Goal: Communication & Community: Answer question/provide support

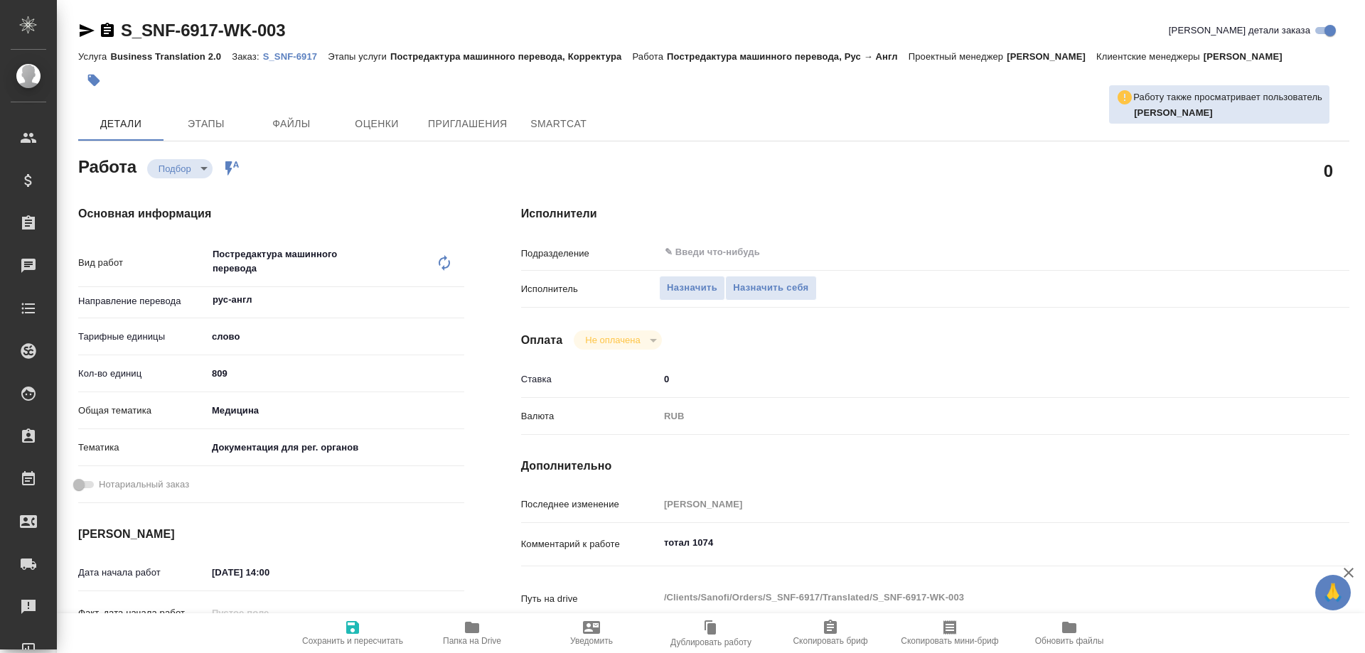
type textarea "x"
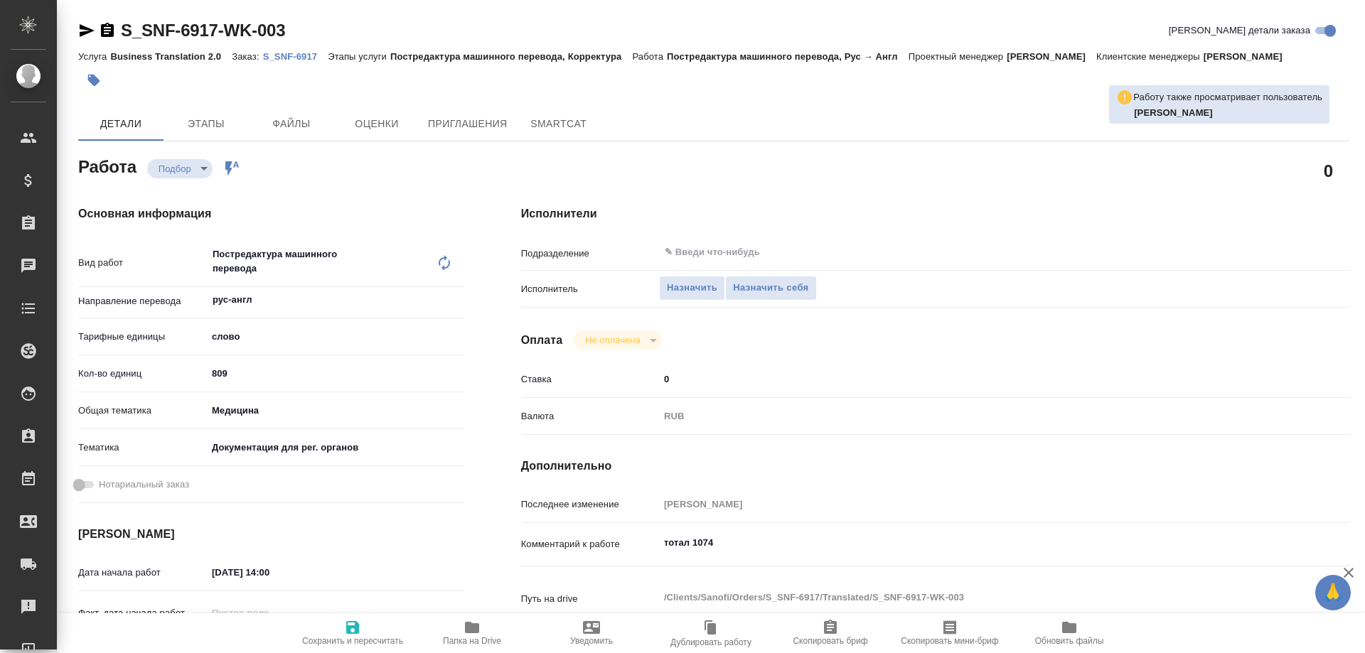
type textarea "x"
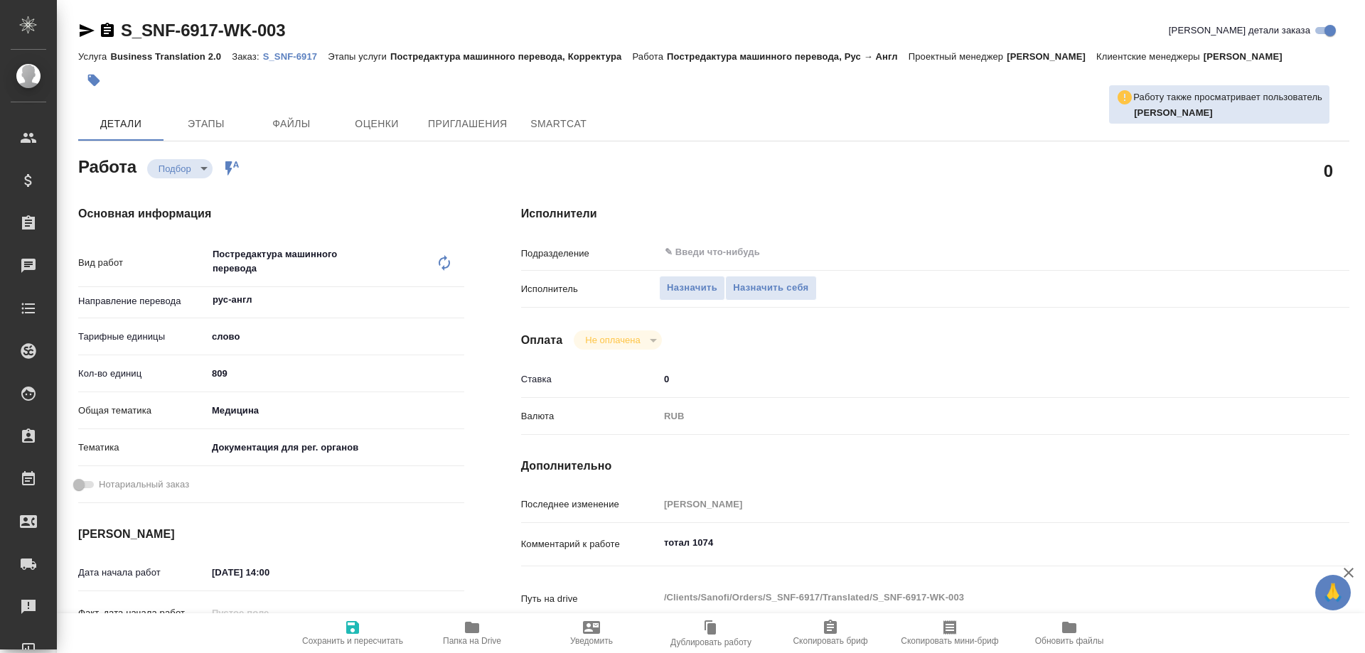
type textarea "x"
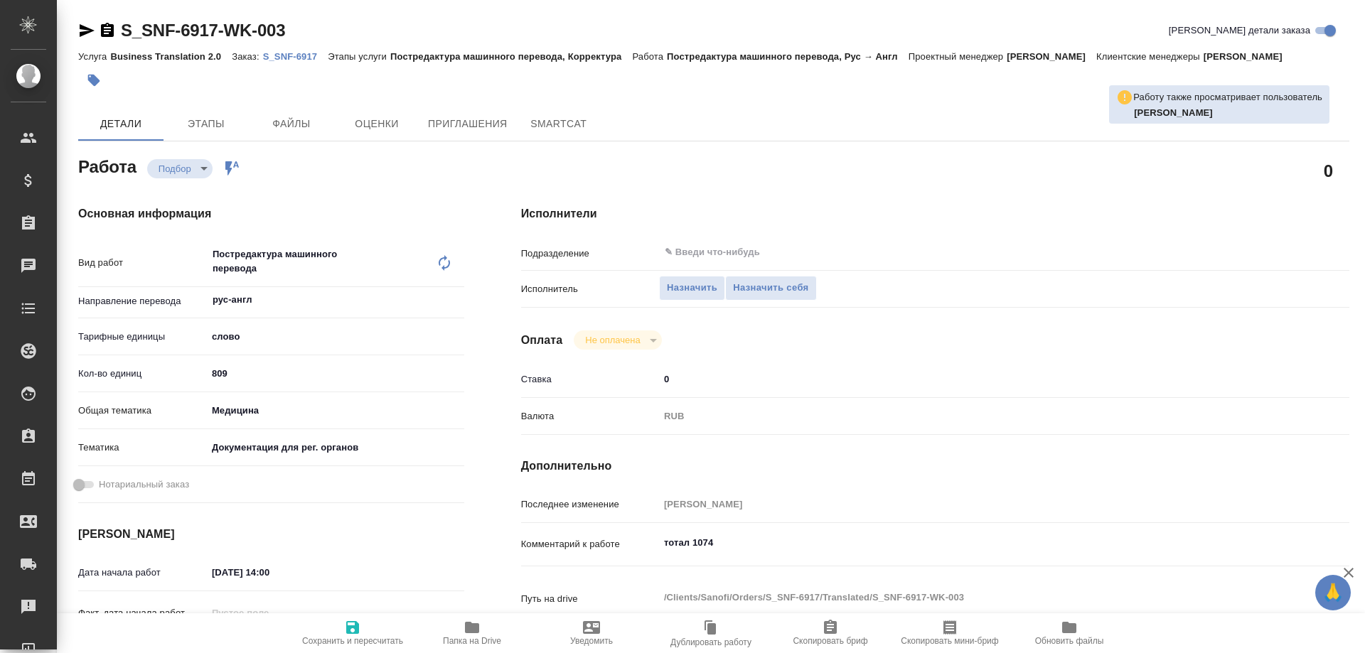
type textarea "x"
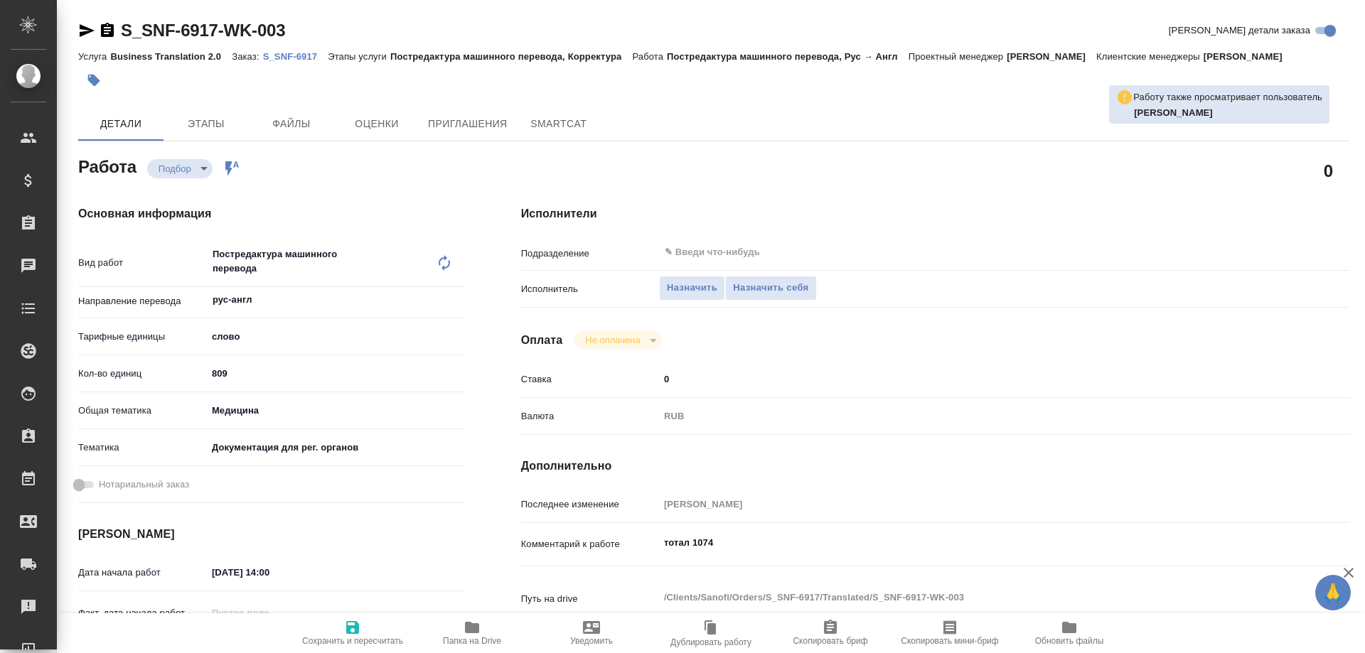
type textarea "x"
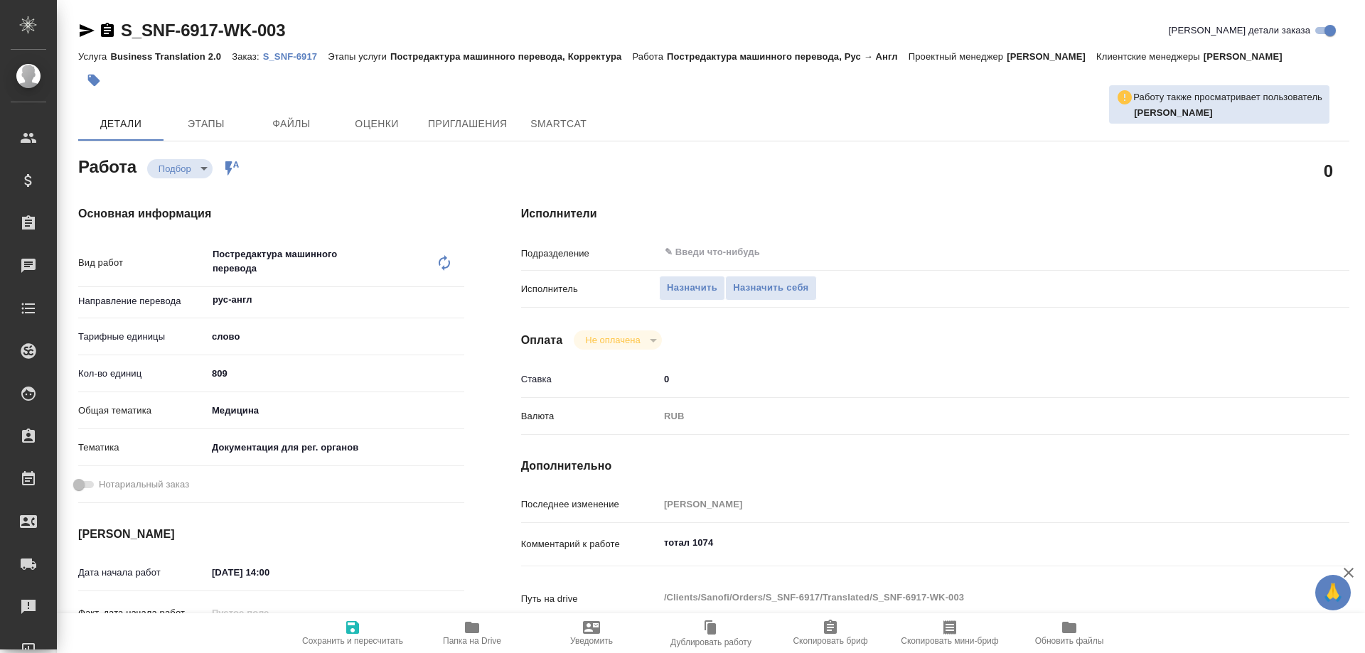
type textarea "x"
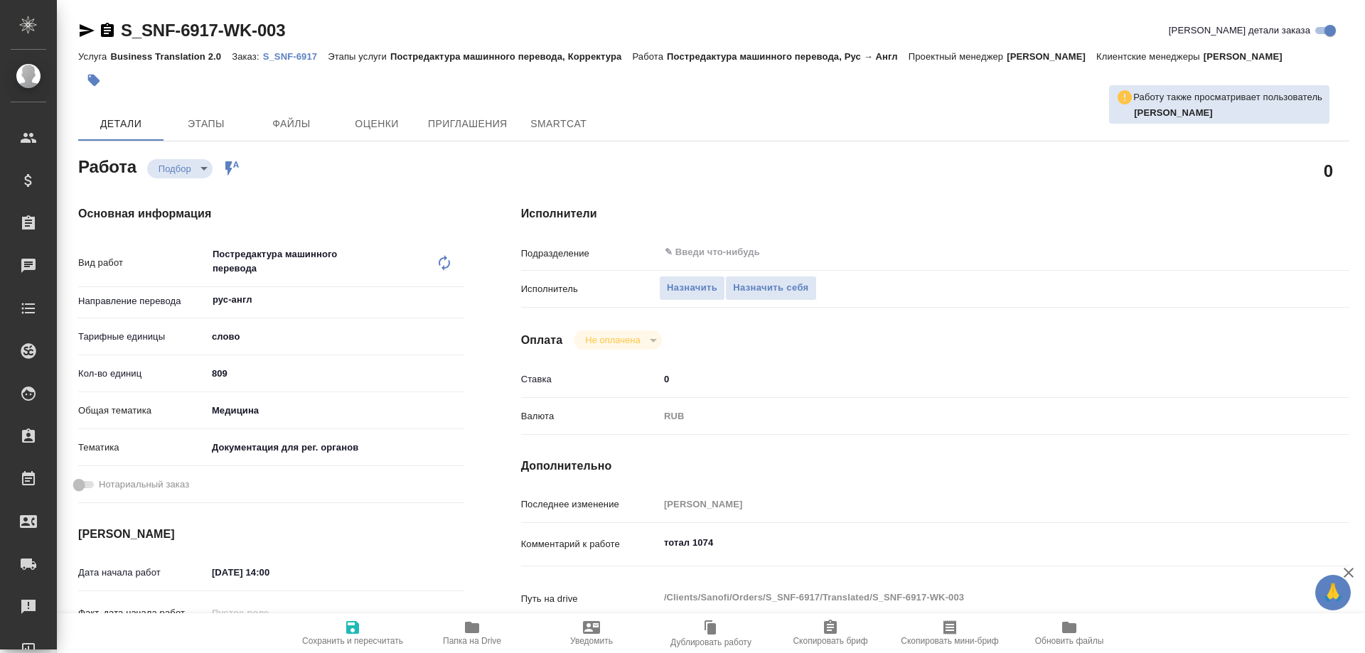
type textarea "x"
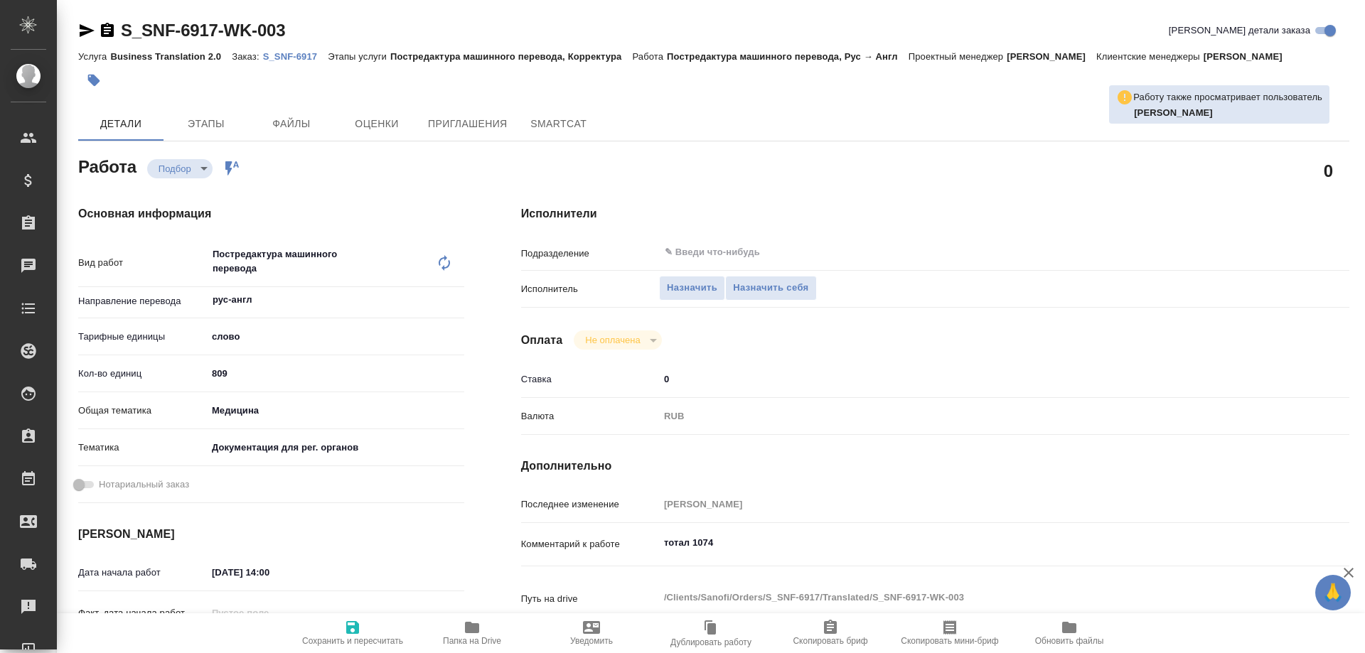
type textarea "x"
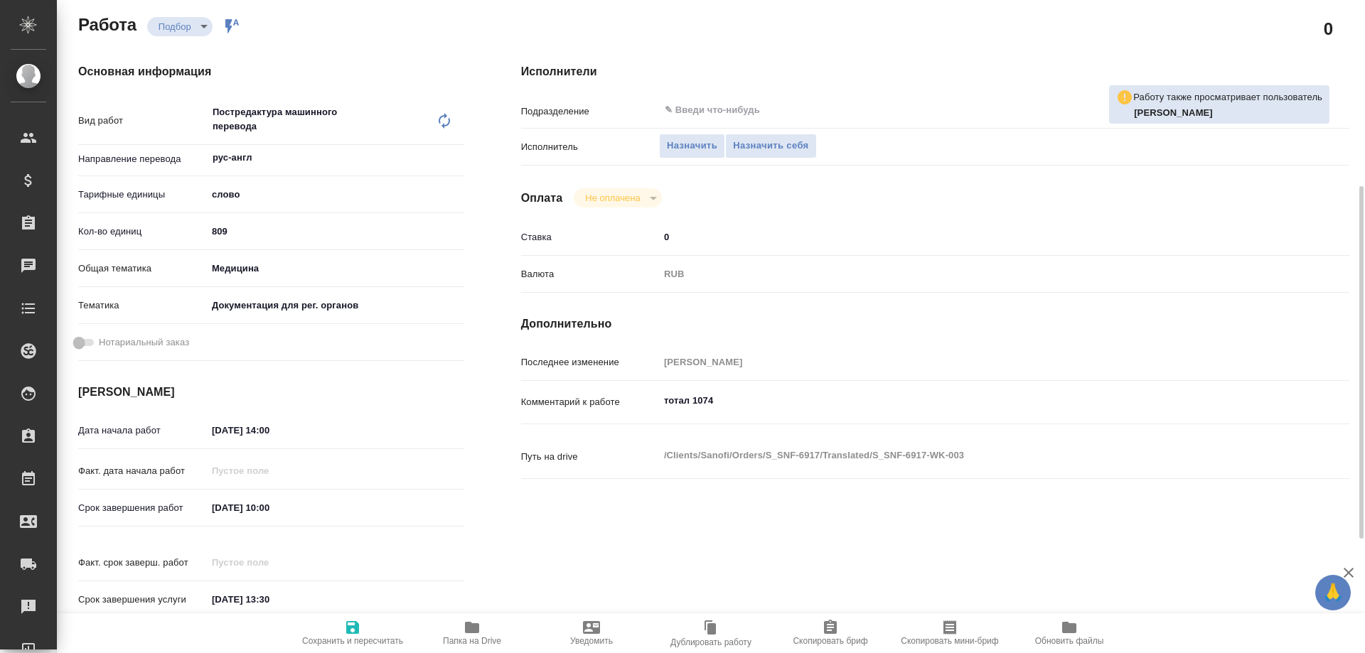
scroll to position [213, 0]
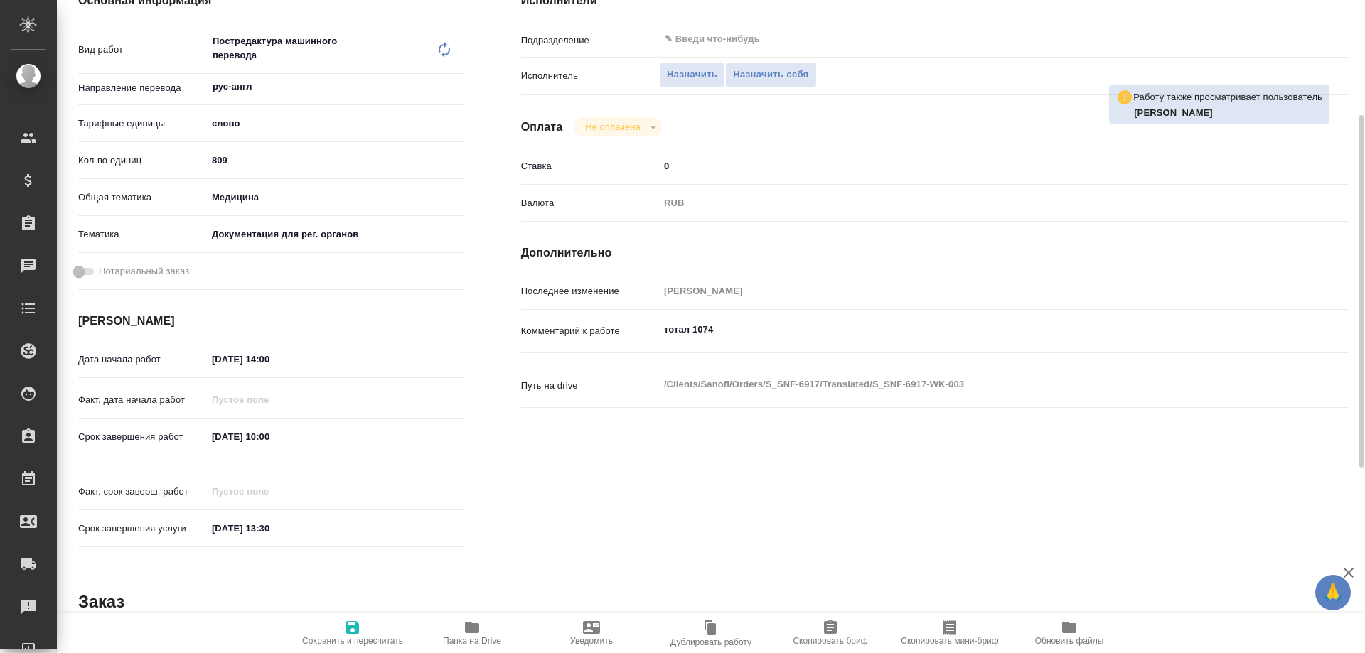
type textarea "x"
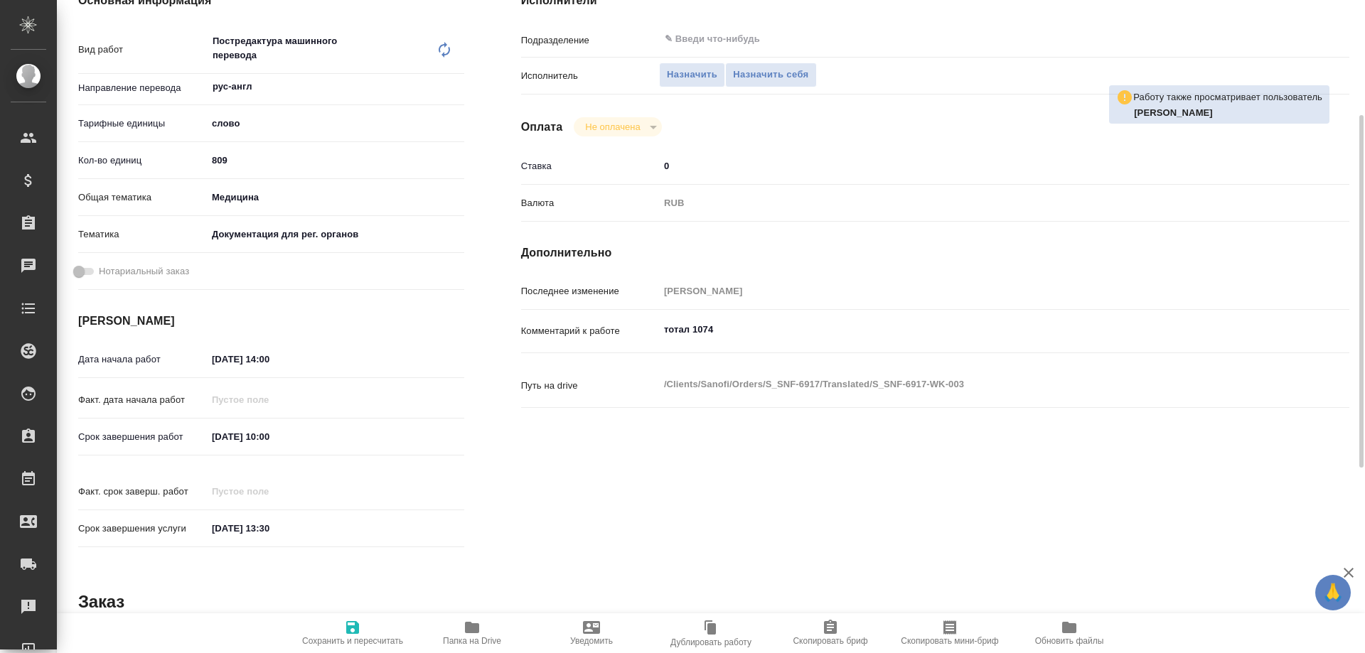
click at [473, 633] on icon "button" at bounding box center [472, 627] width 14 height 11
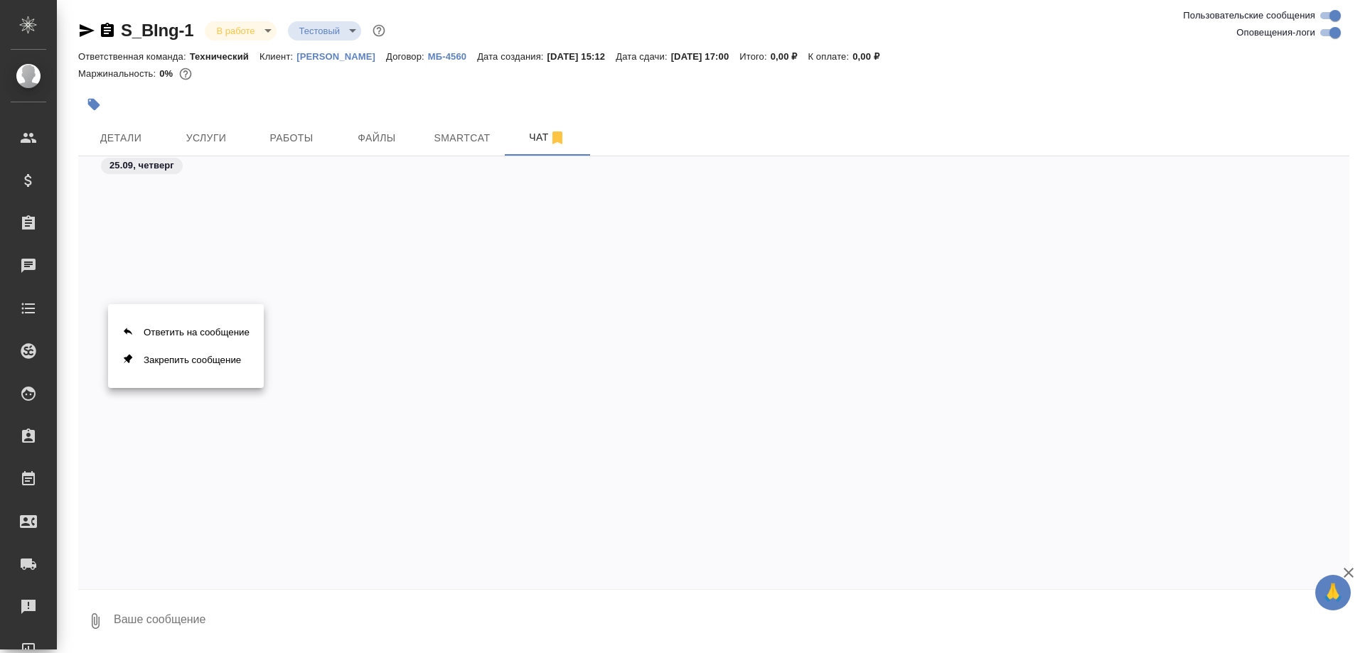
scroll to position [10264, 0]
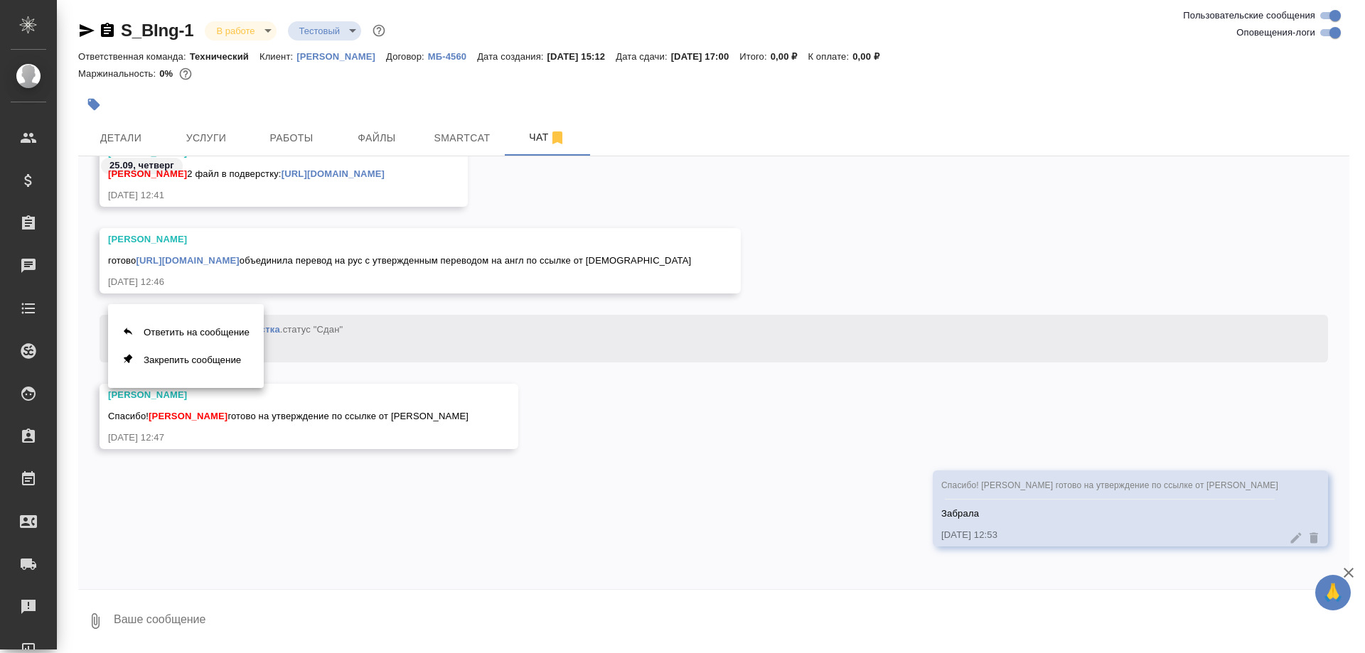
click at [282, 137] on div at bounding box center [682, 326] width 1365 height 653
click at [282, 137] on span "Работы" at bounding box center [291, 138] width 68 height 18
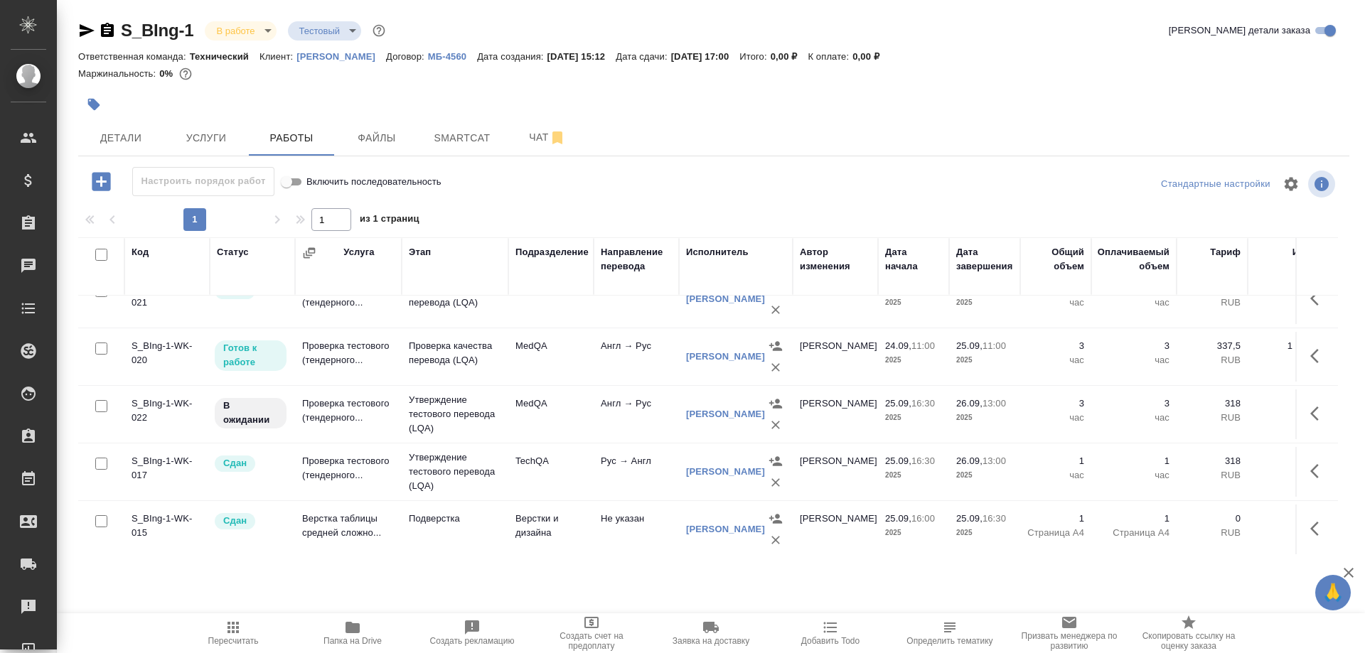
scroll to position [326, 0]
click at [323, 400] on td "Проверка тестового (тендерного..." at bounding box center [348, 413] width 107 height 50
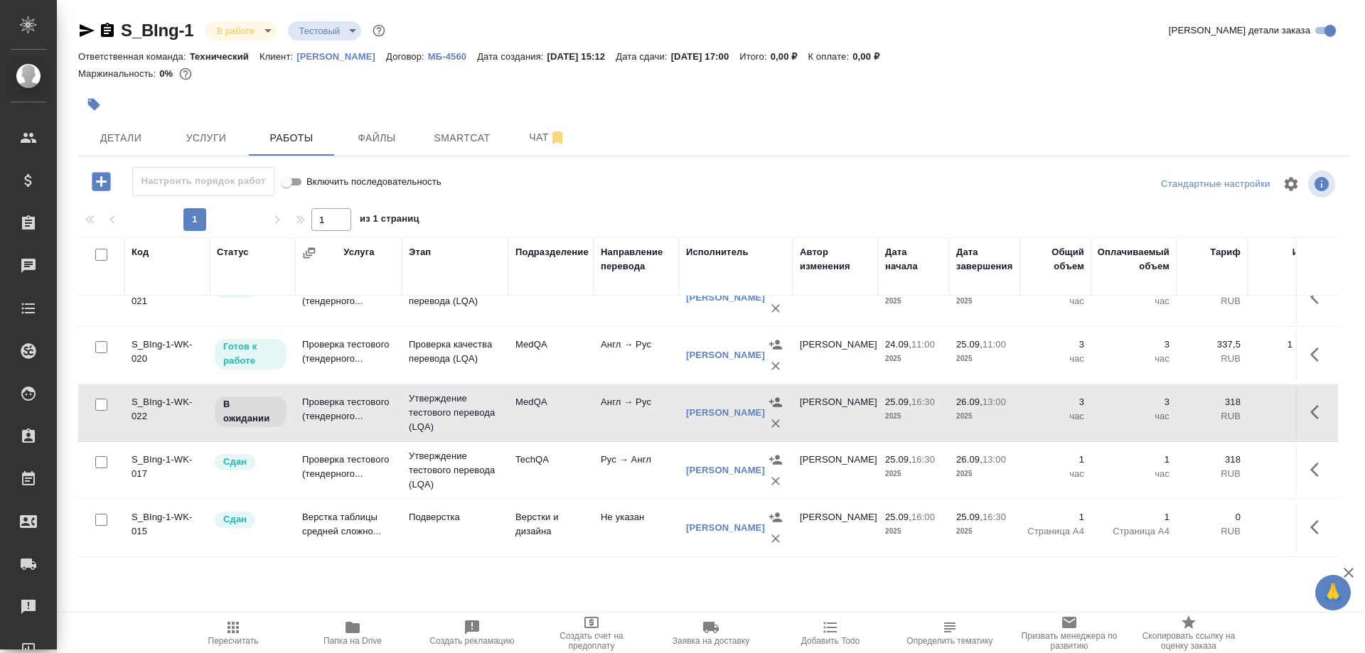
click at [323, 400] on td "Проверка тестового (тендерного..." at bounding box center [348, 413] width 107 height 50
click at [535, 137] on span "Чат" at bounding box center [547, 138] width 68 height 18
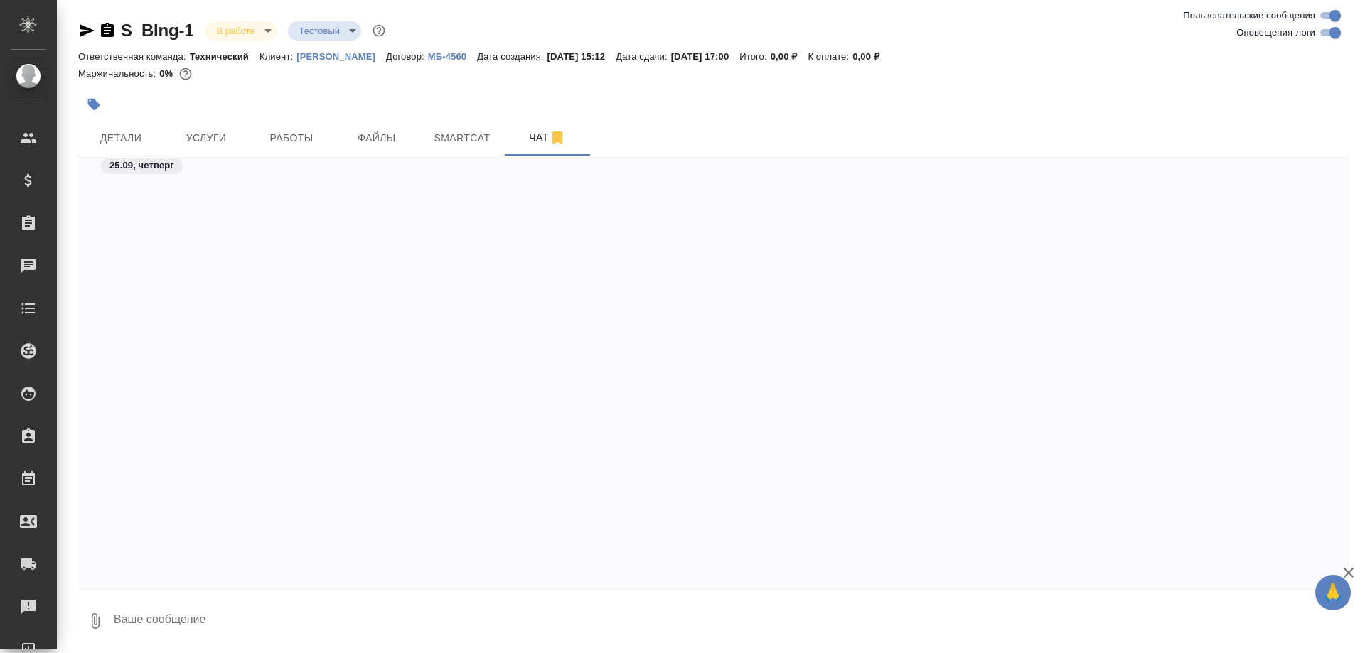
scroll to position [10213, 0]
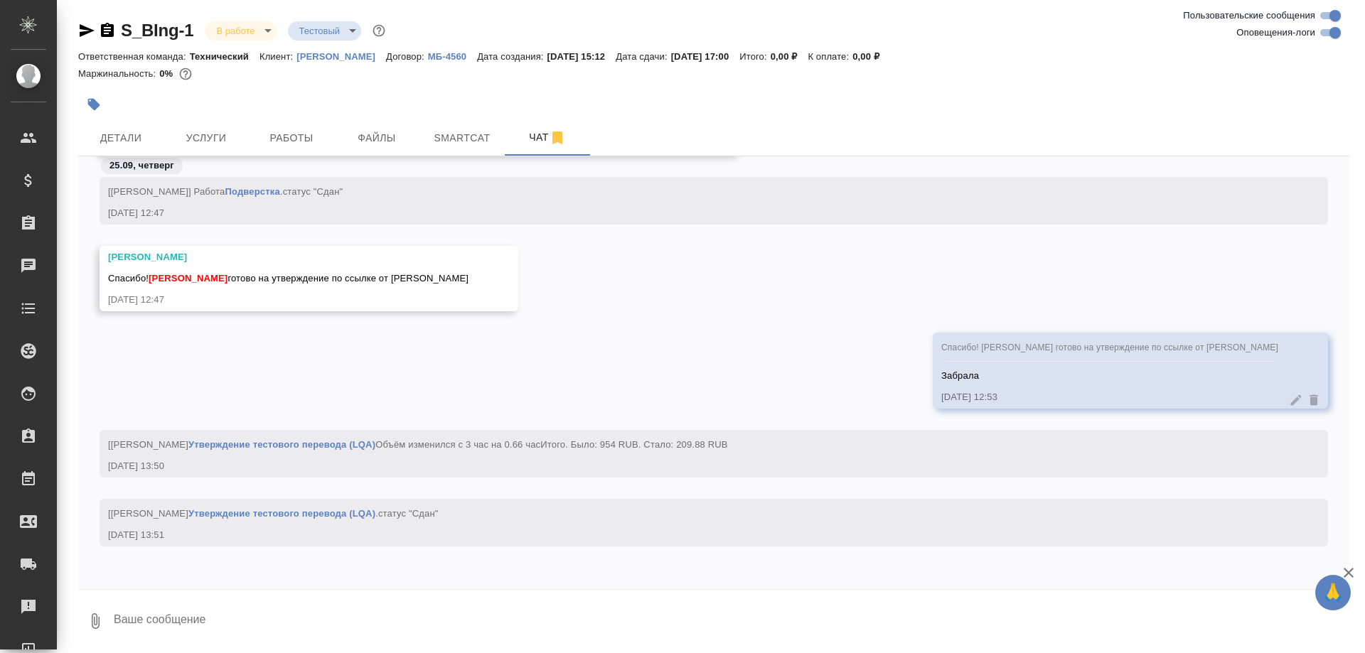
click at [227, 616] on textarea at bounding box center [730, 621] width 1237 height 48
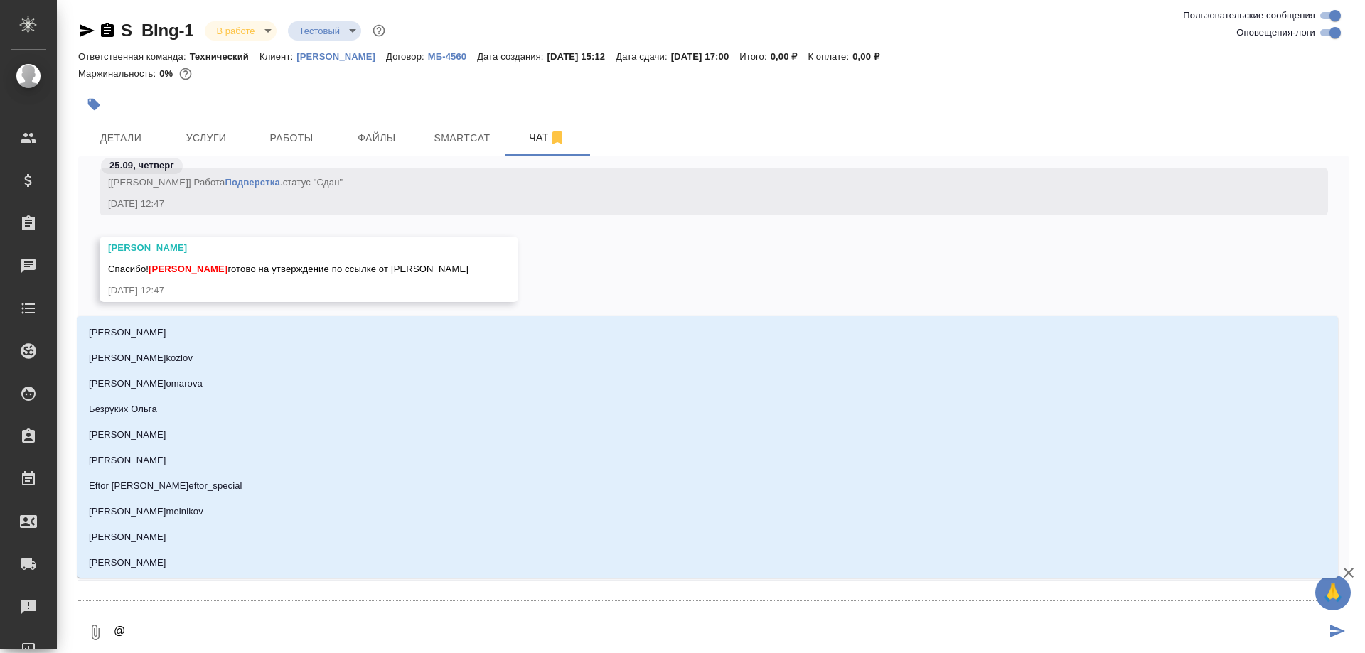
type textarea "@С"
type input "С"
type textarea "@Се"
type input "Се"
type textarea "@Сер"
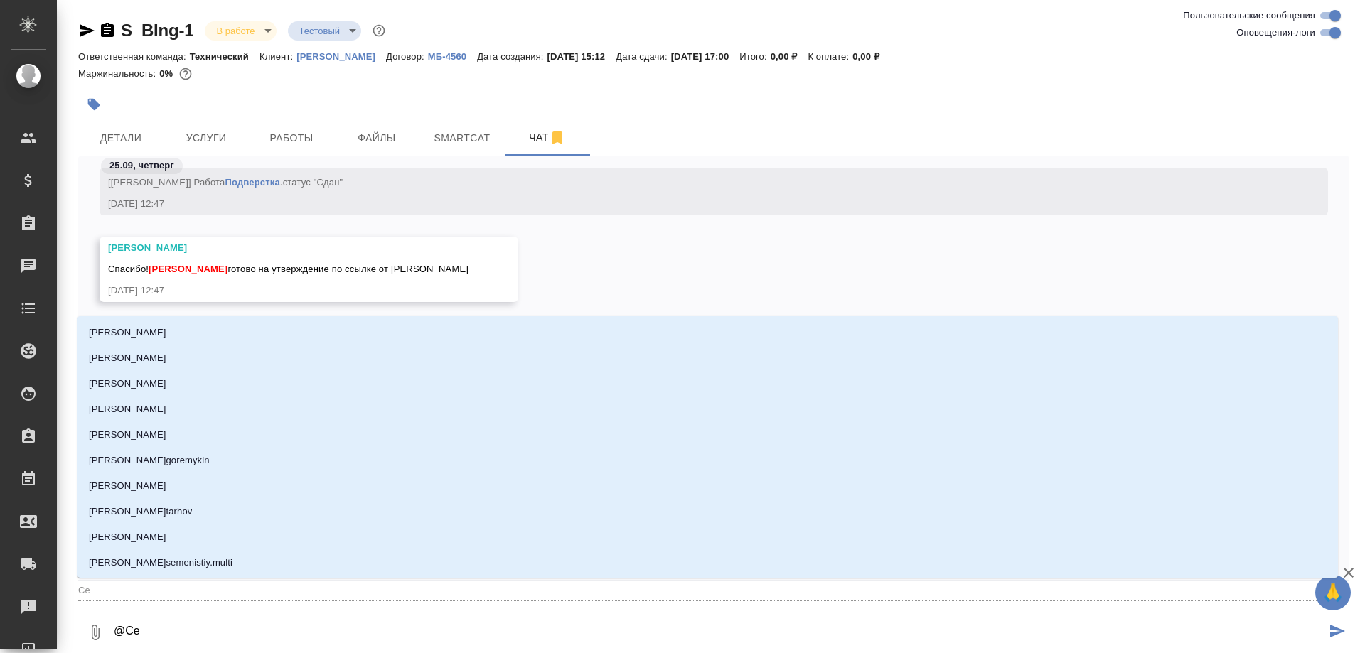
type input "Сер"
type textarea "@Серг"
type input "Серг"
type textarea "@Серге"
type input "Серге"
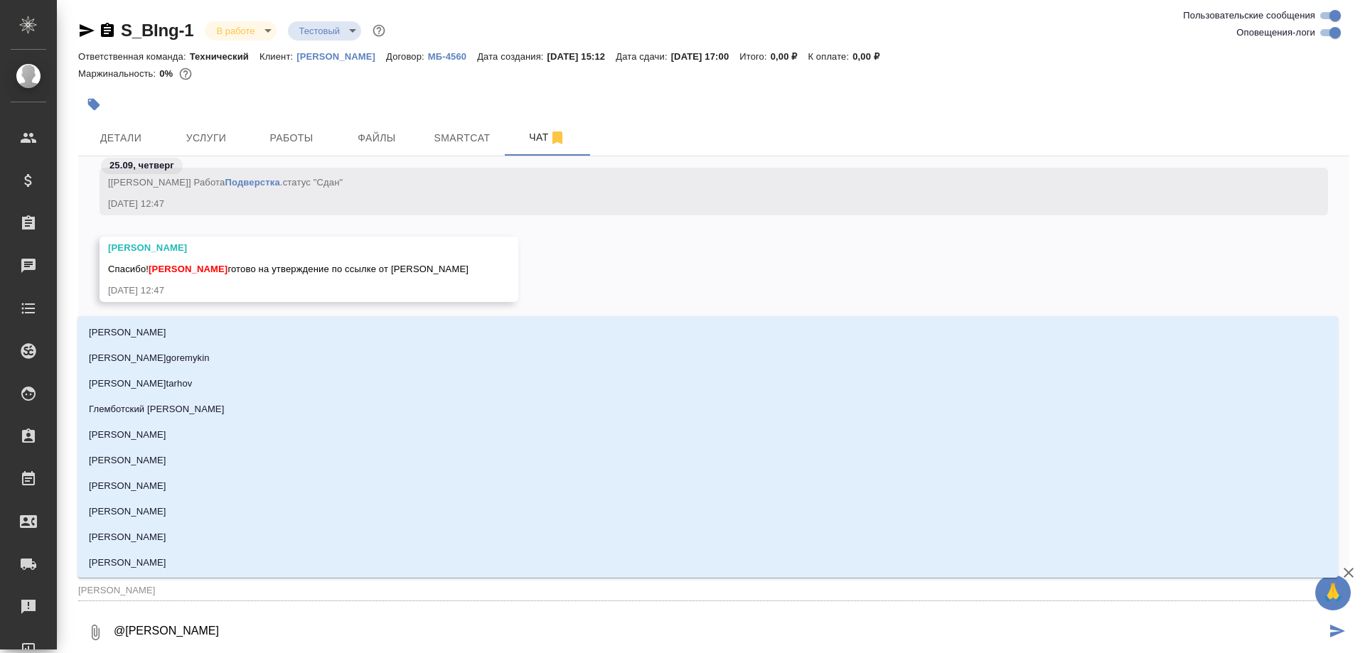
type textarea "@Сергее"
type input "Сергее"
type textarea "@Сергеев"
type input "Сергеев"
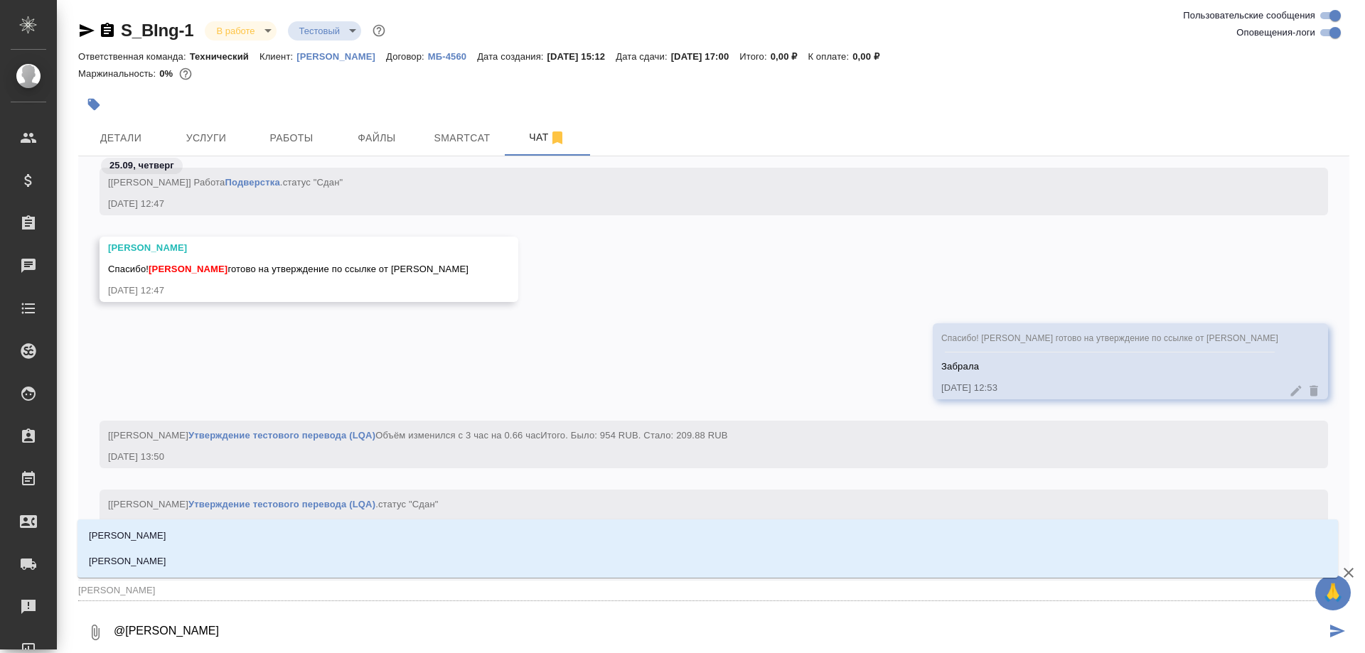
type textarea "@Сергеева"
type input "Сергеева"
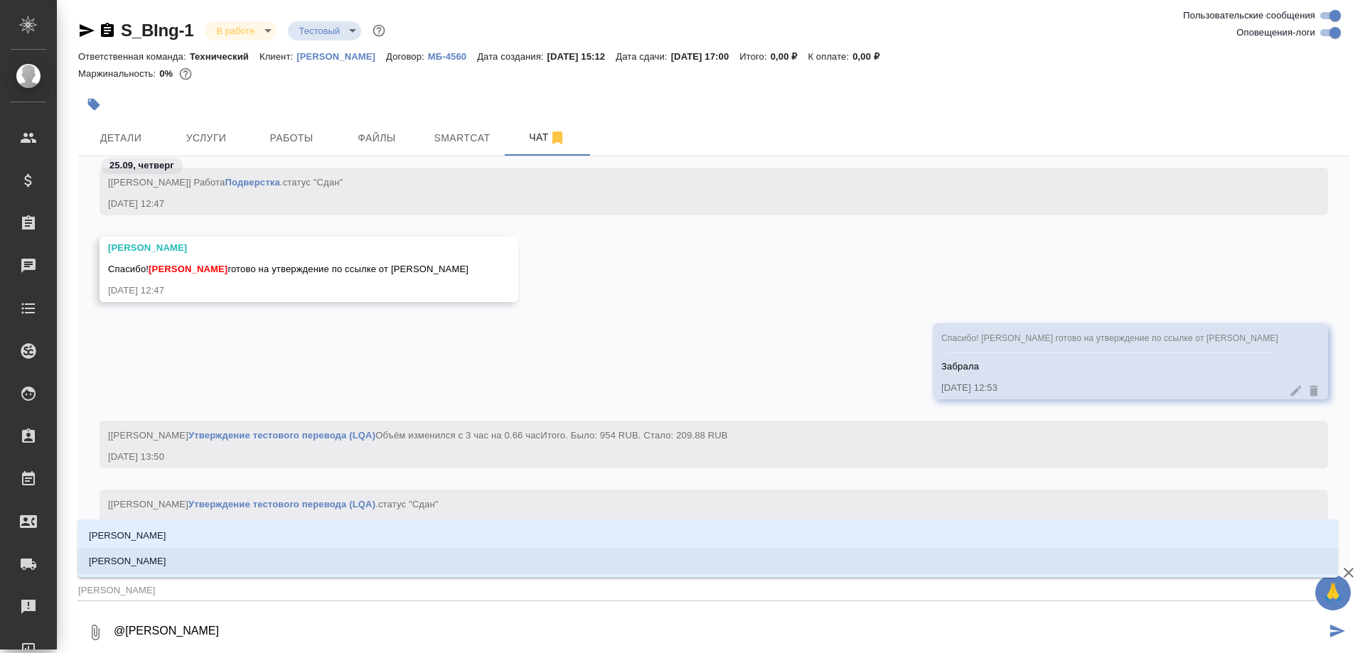
click at [166, 559] on p "[PERSON_NAME]" at bounding box center [127, 562] width 77 height 14
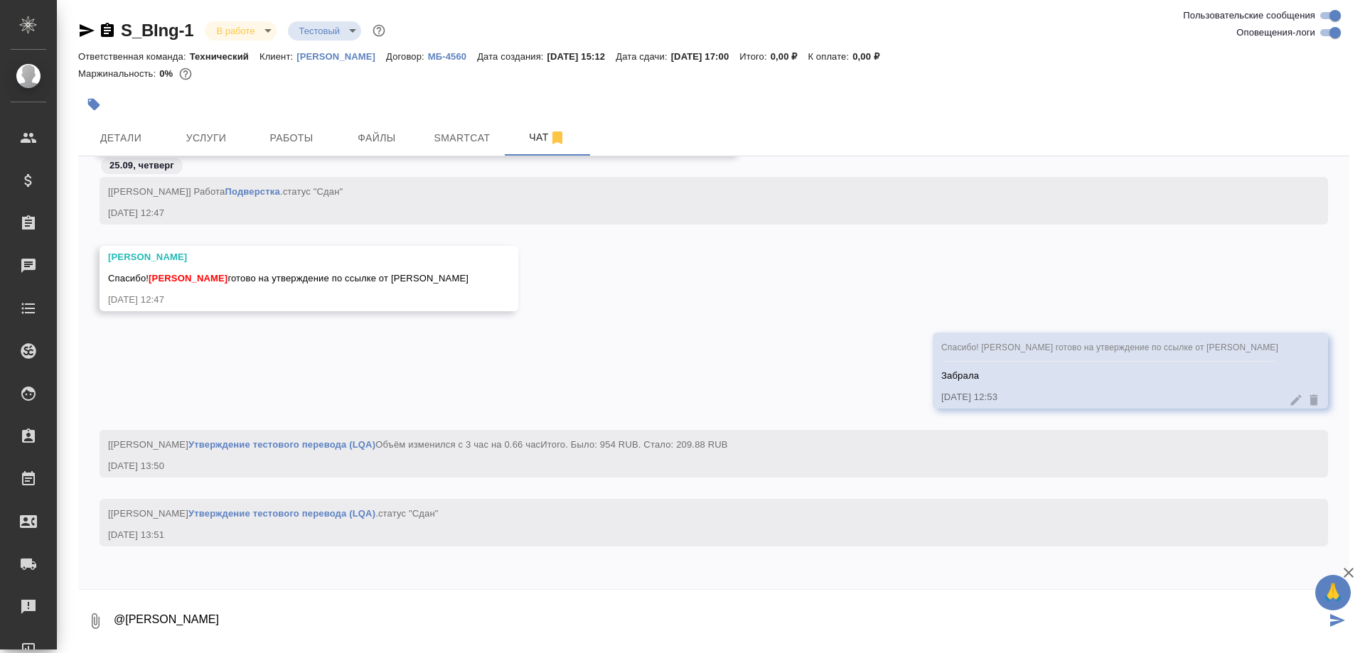
paste textarea "[URL][DOMAIN_NAME]"
type textarea "@Сергеева Анастасия Готово https://drive.awatera.com/apps/files/?dir=/Shares/%D…"
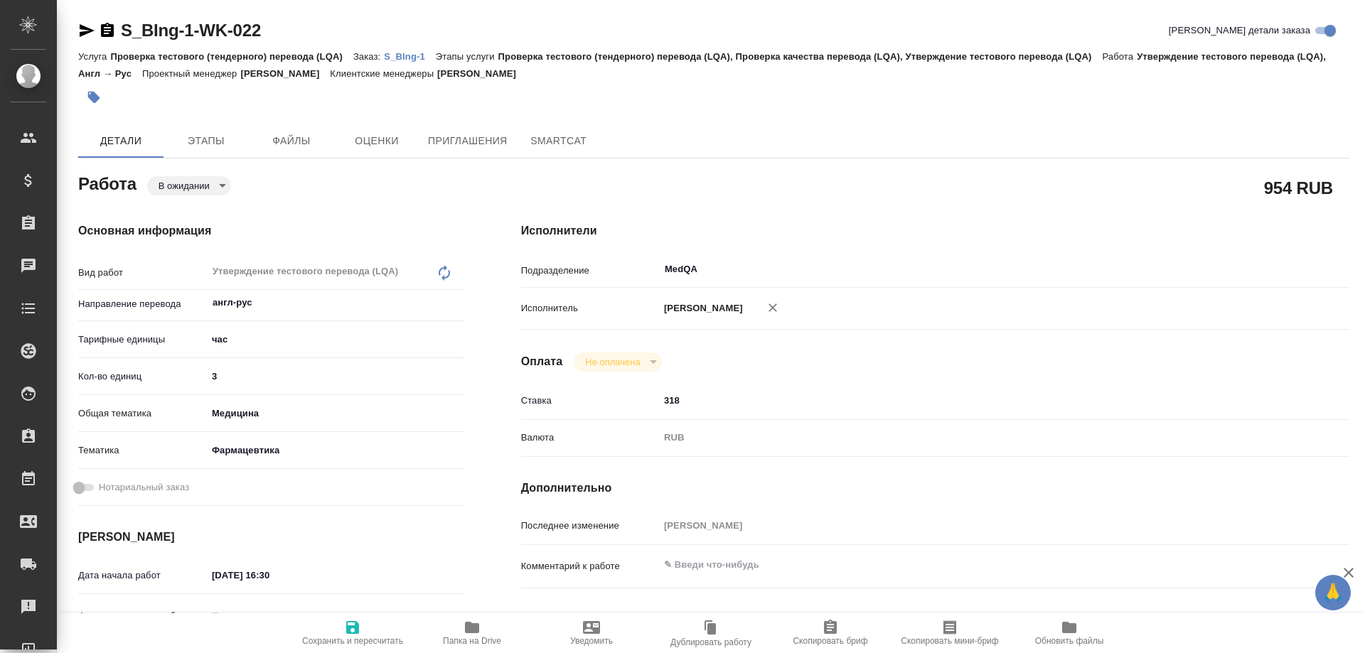
type textarea "x"
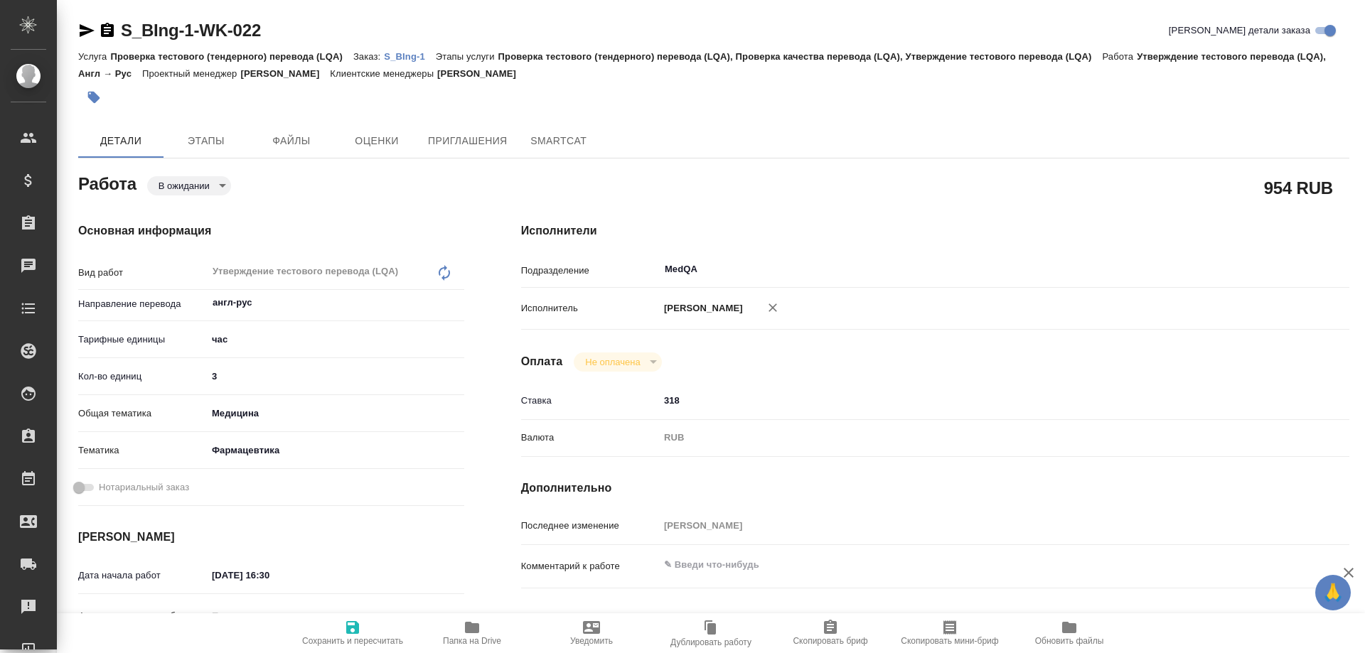
type textarea "x"
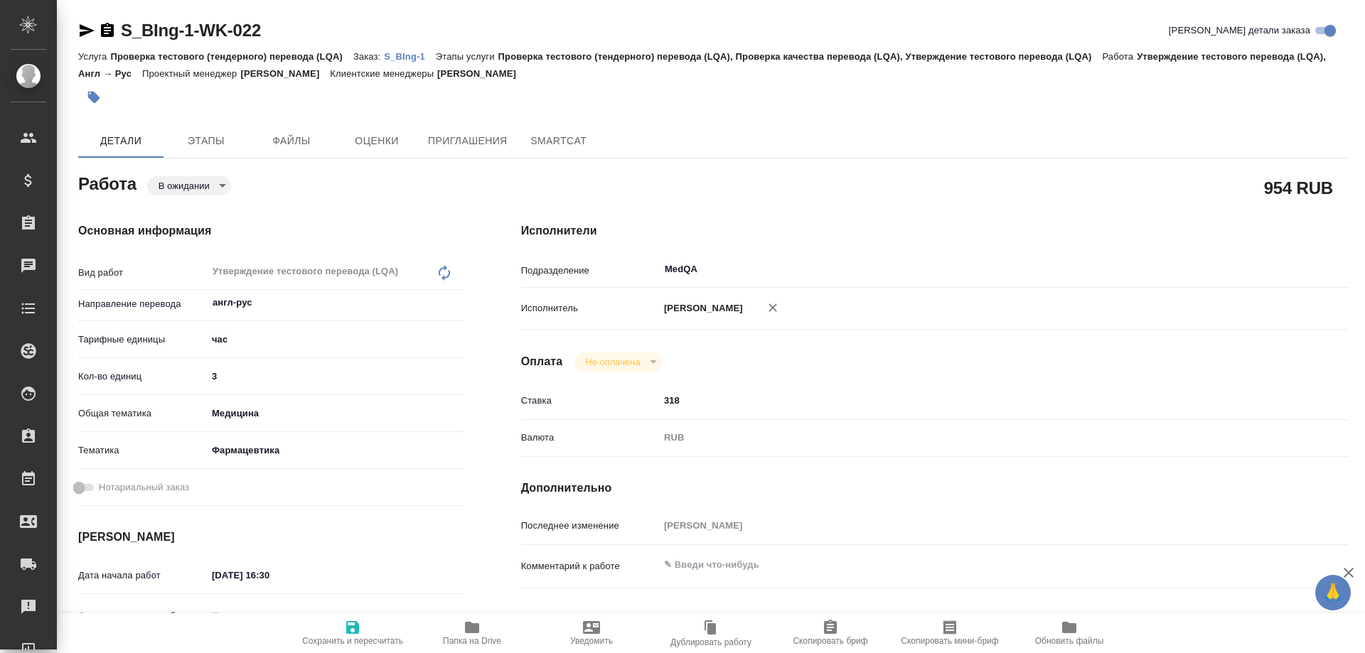
type textarea "x"
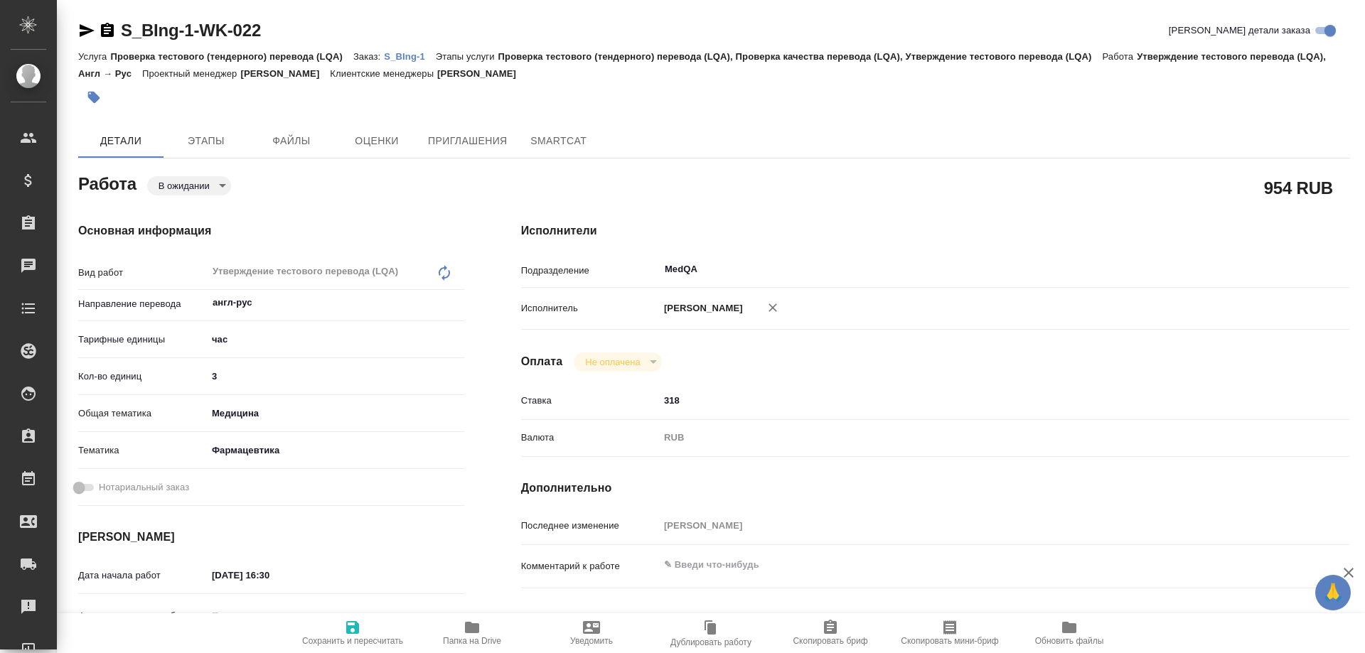
type textarea "x"
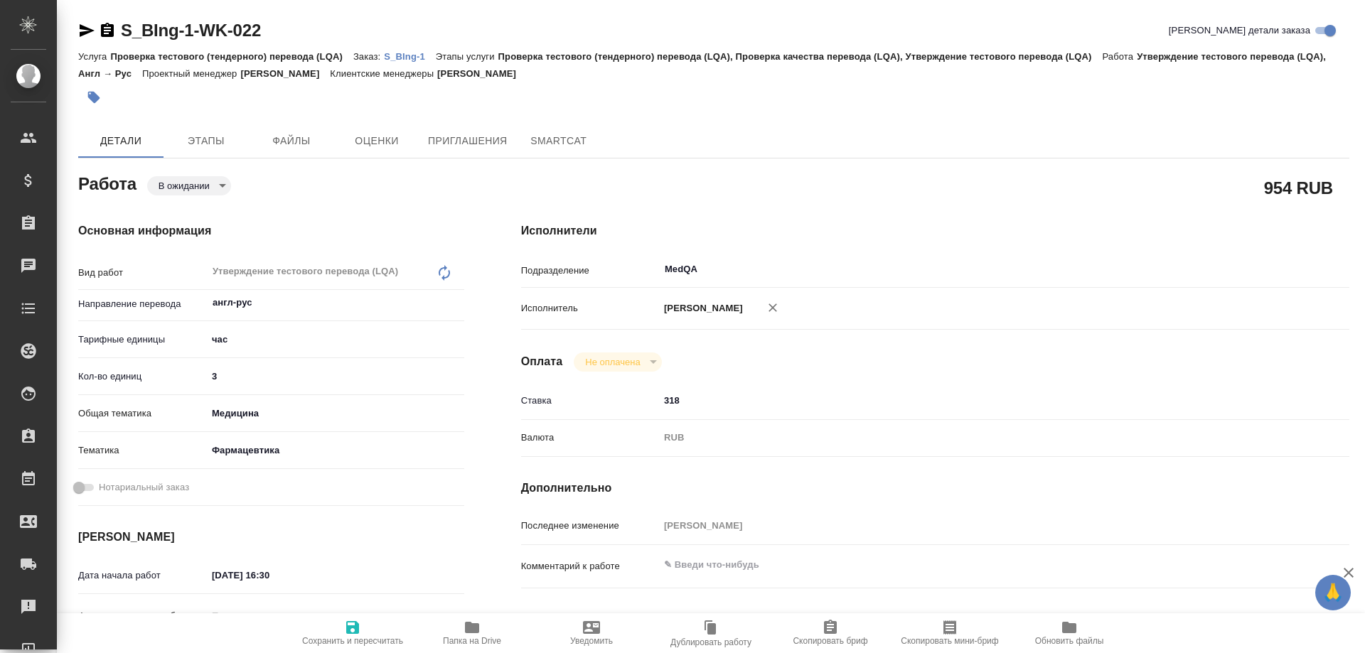
type textarea "x"
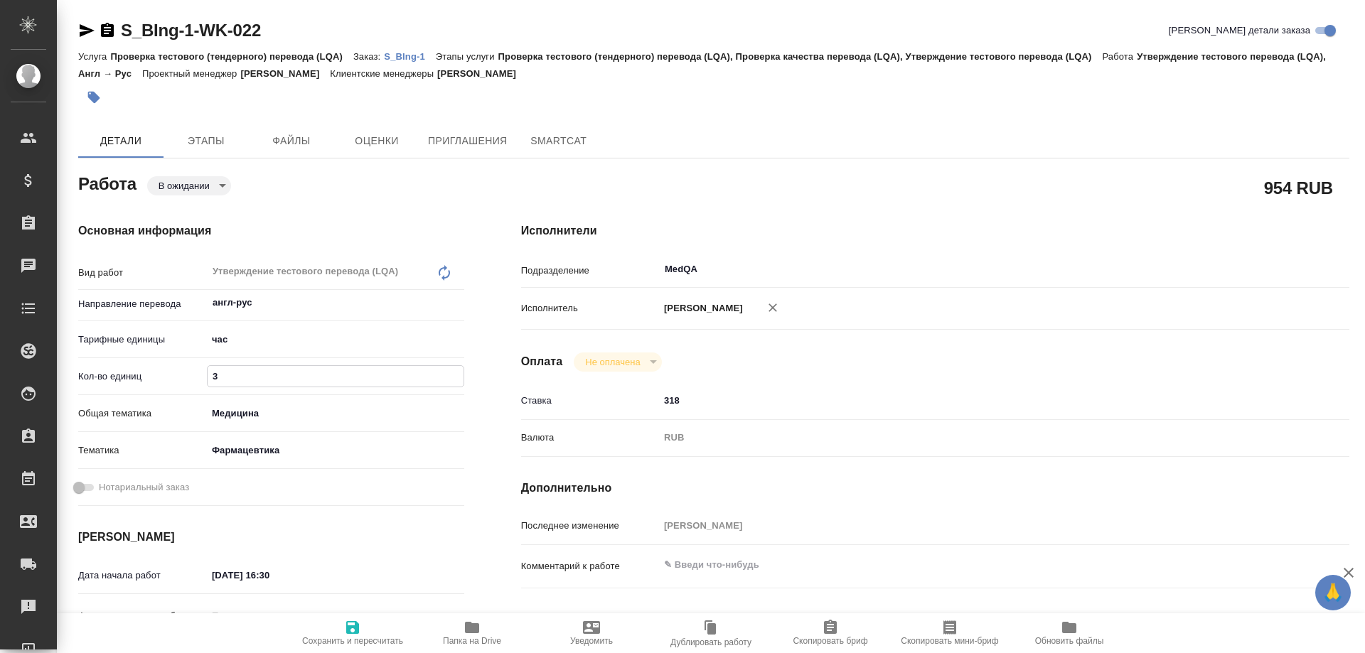
drag, startPoint x: 244, startPoint y: 380, endPoint x: 148, endPoint y: 373, distance: 96.2
click at [148, 373] on div "Кол-во единиц 3" at bounding box center [271, 376] width 386 height 25
type textarea "x"
type input "0"
type textarea "x"
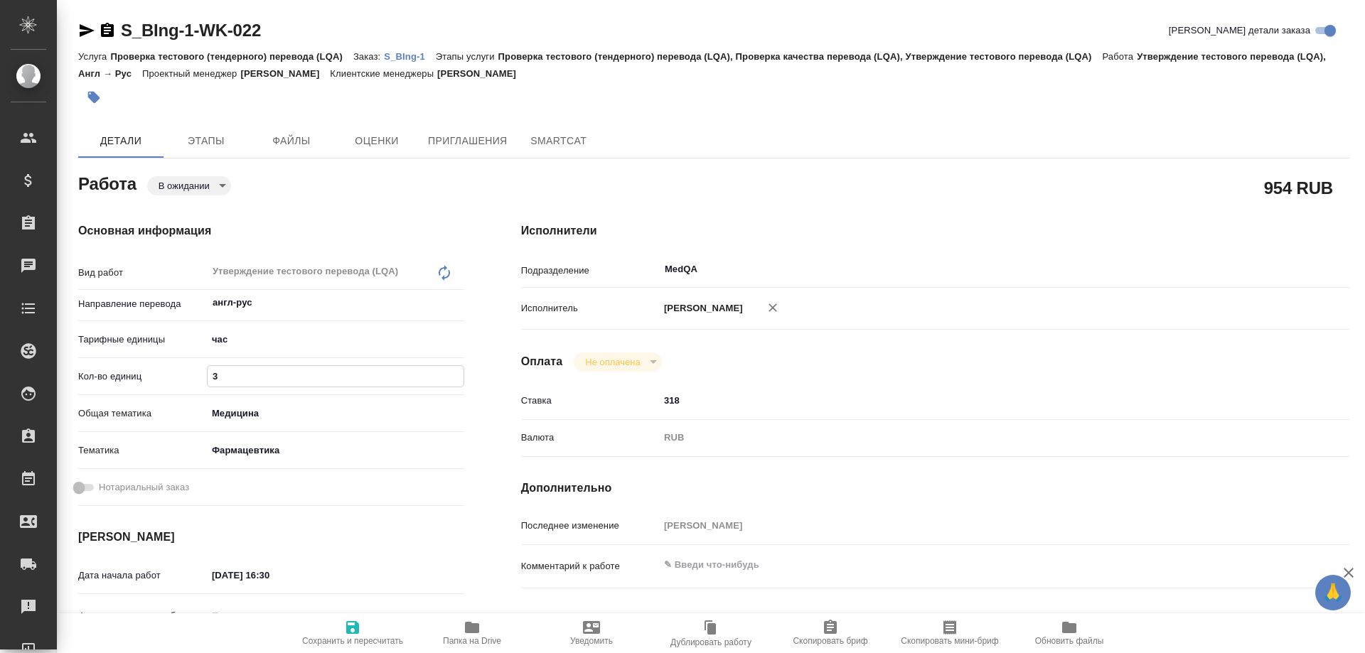
type textarea "x"
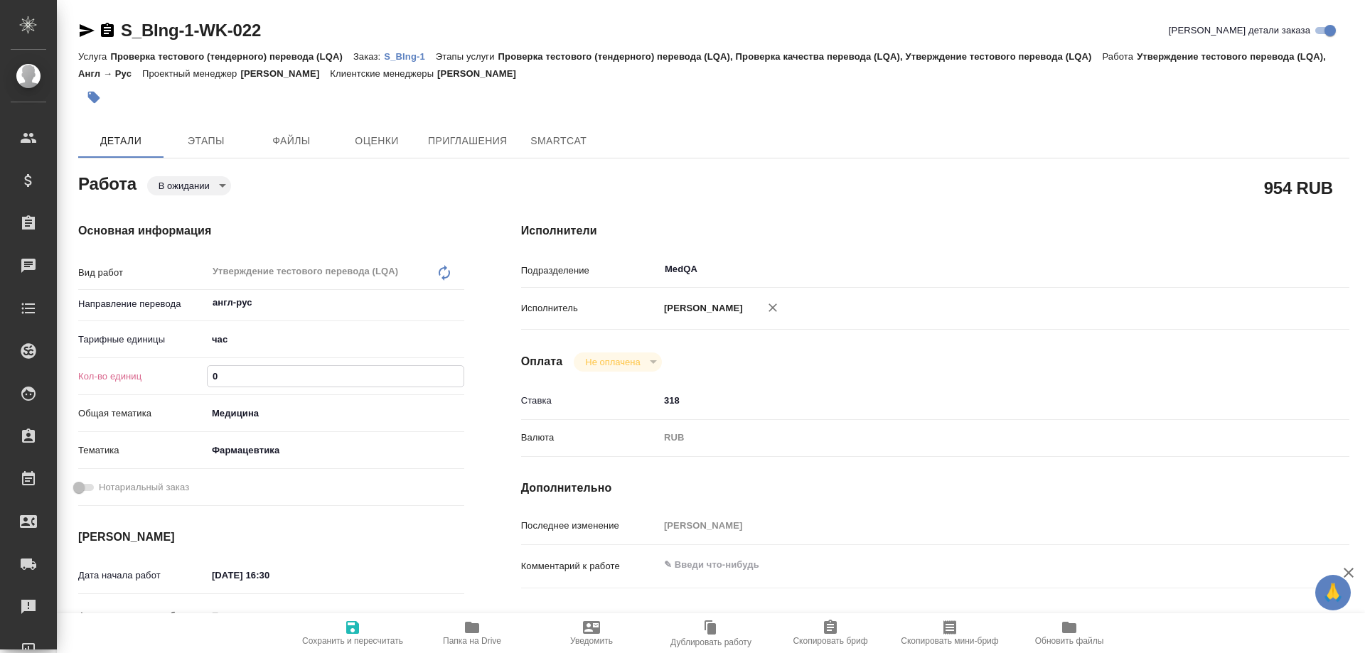
type textarea "x"
type input "0.6"
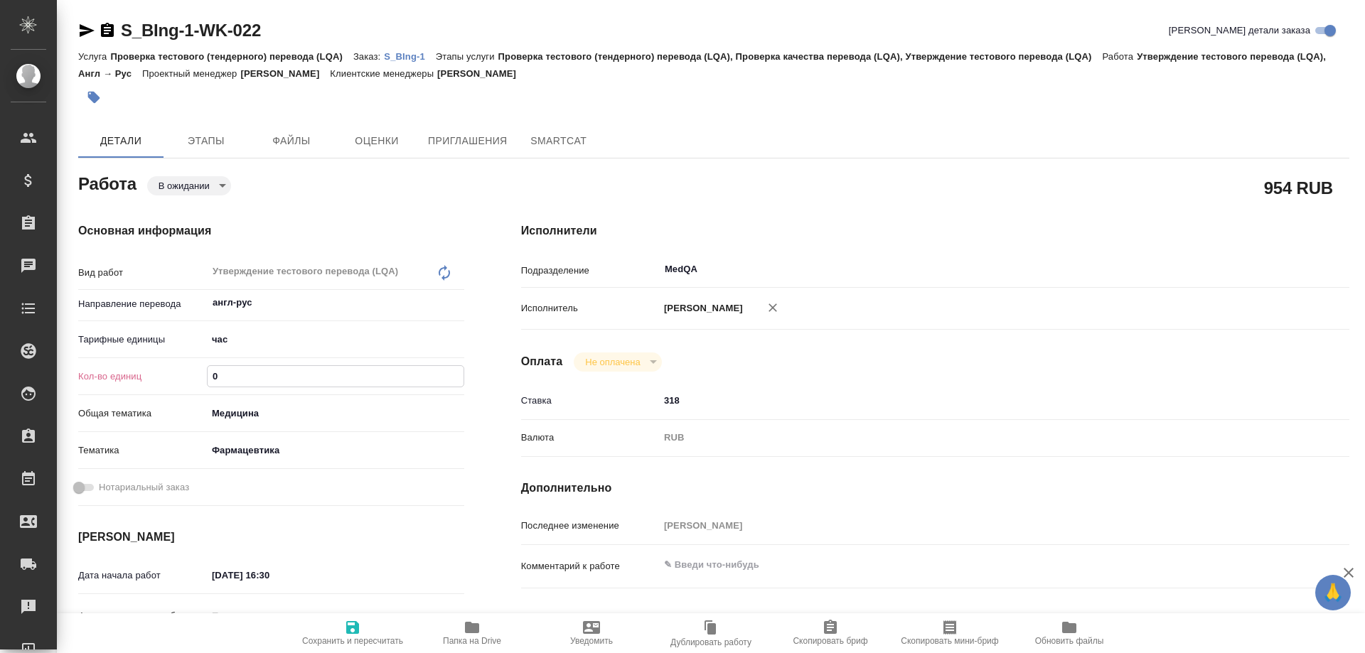
type textarea "x"
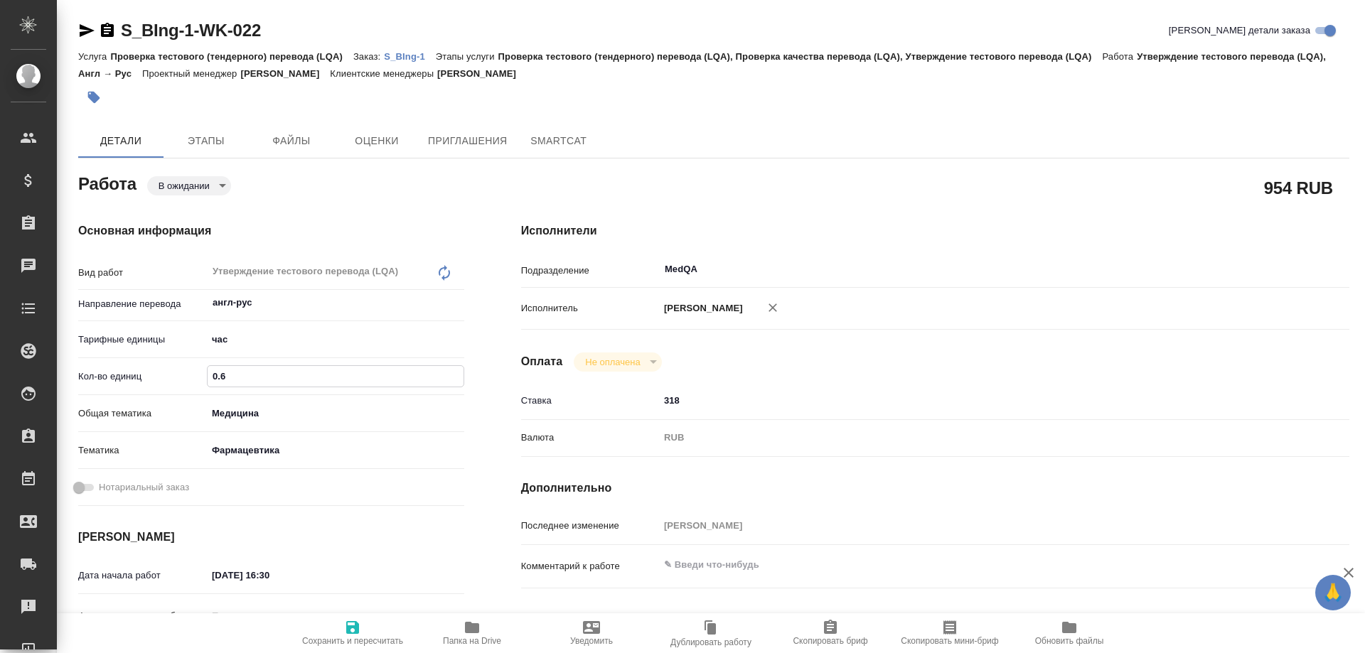
type input "0.66"
type textarea "x"
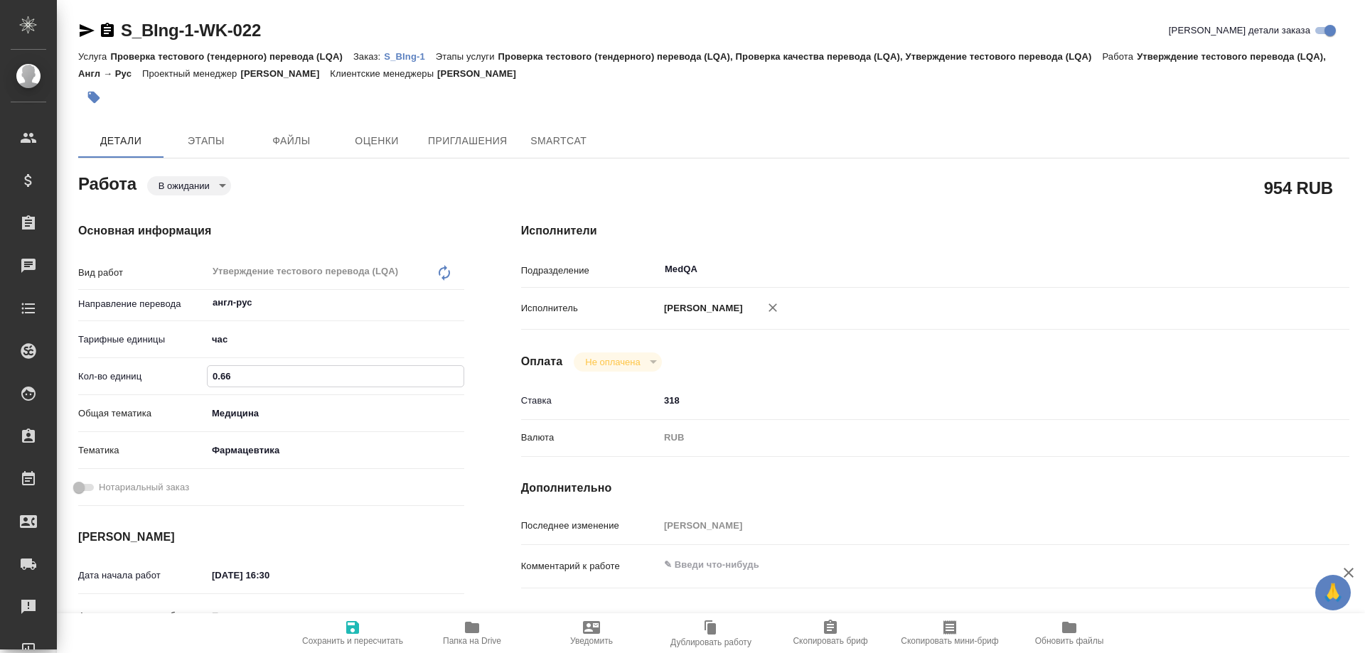
type input "0.66"
click at [355, 628] on icon "button" at bounding box center [352, 627] width 13 height 13
type textarea "x"
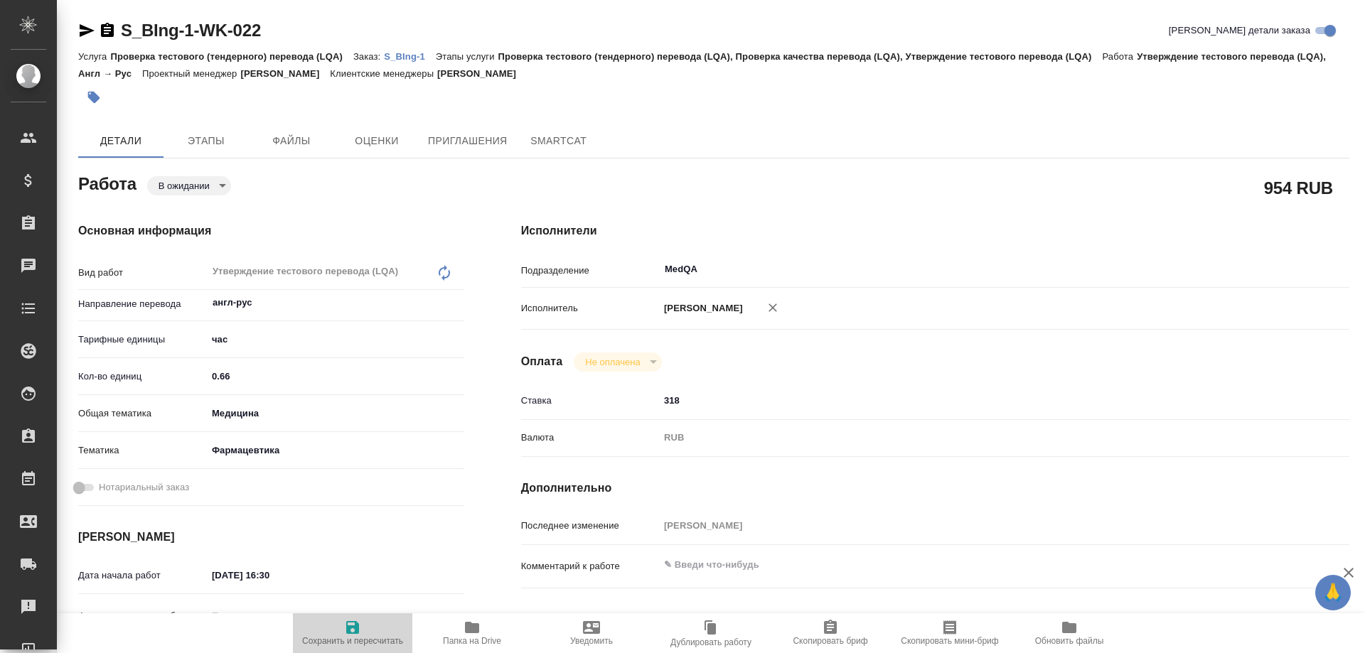
type textarea "x"
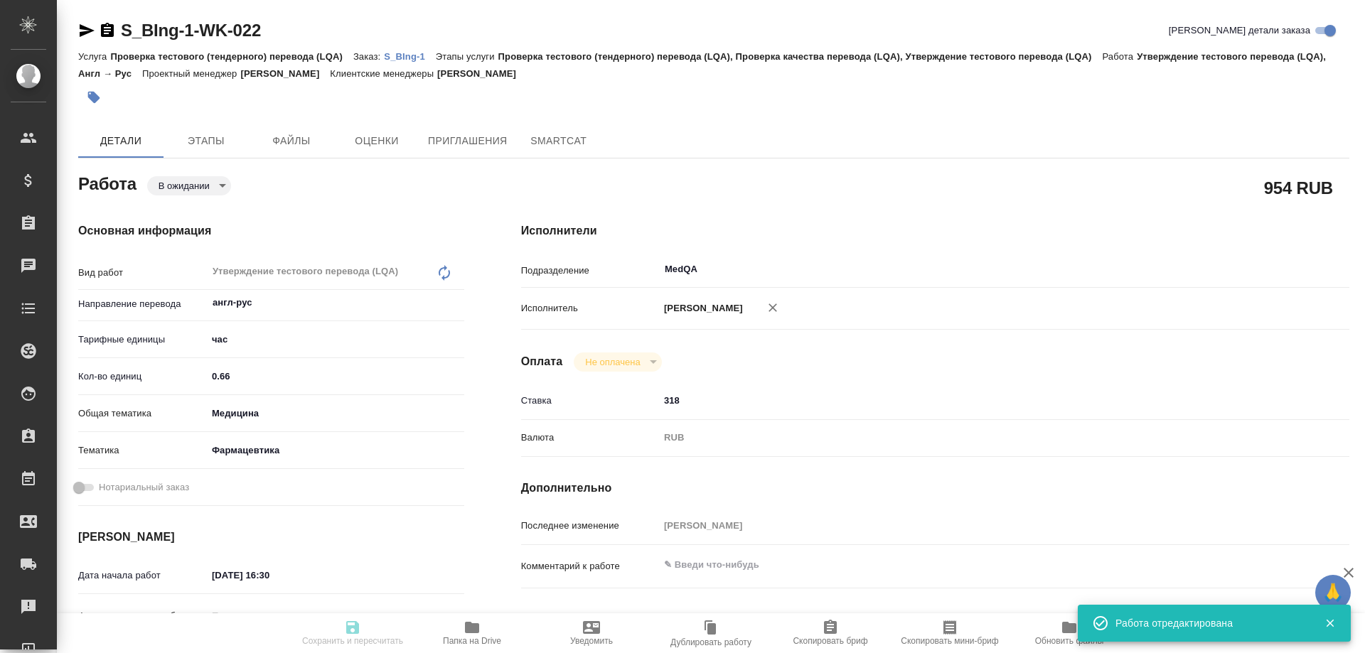
type textarea "x"
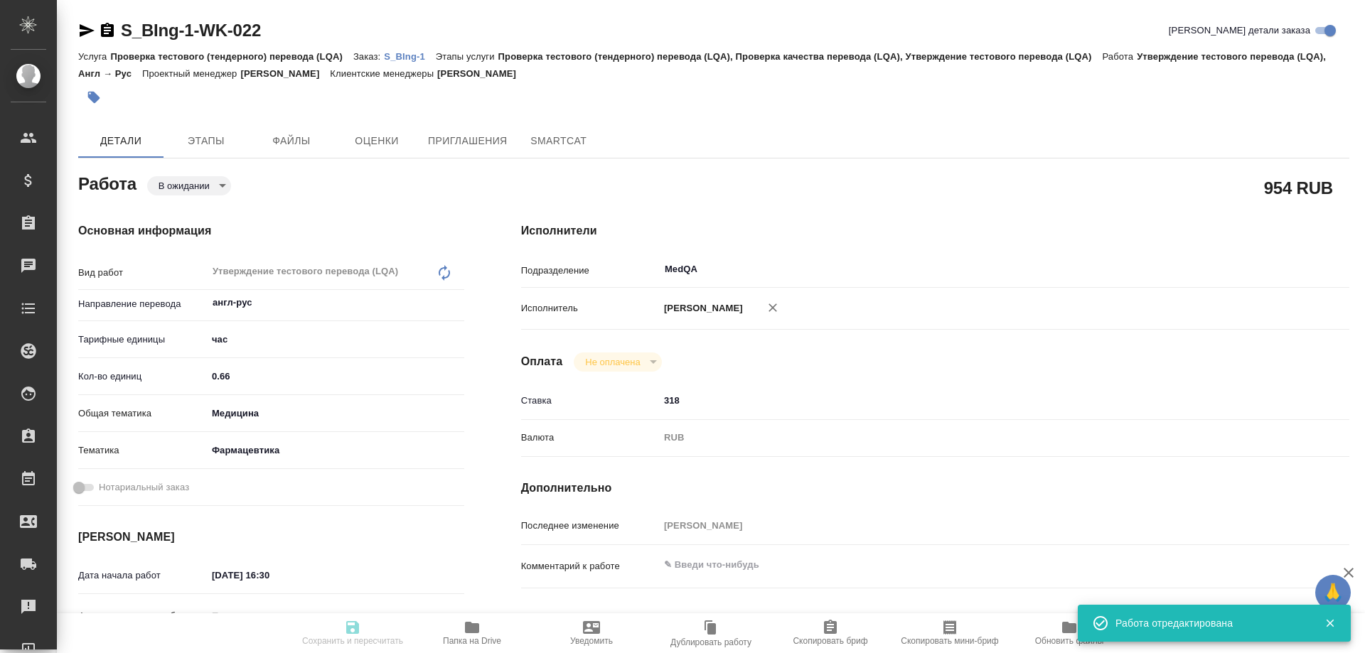
type input "pending"
type textarea "Утверждение тестового перевода (LQA)"
type textarea "x"
type input "англ-рус"
type input "5a8b1489cc6b4906c91bfd93"
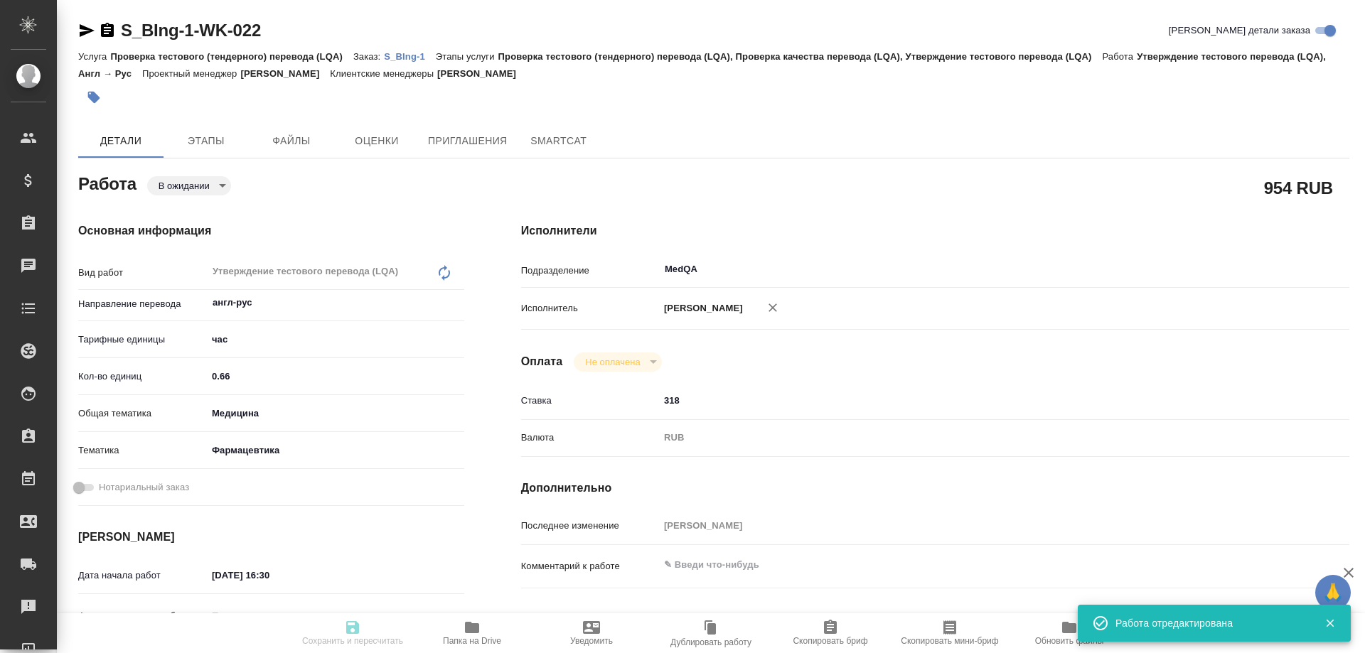
type input "0.66"
type input "med"
type input "6149832f2b7be24903fd7a82"
type input "25.09.2025 16:30"
type input "26.09.2025 13:00"
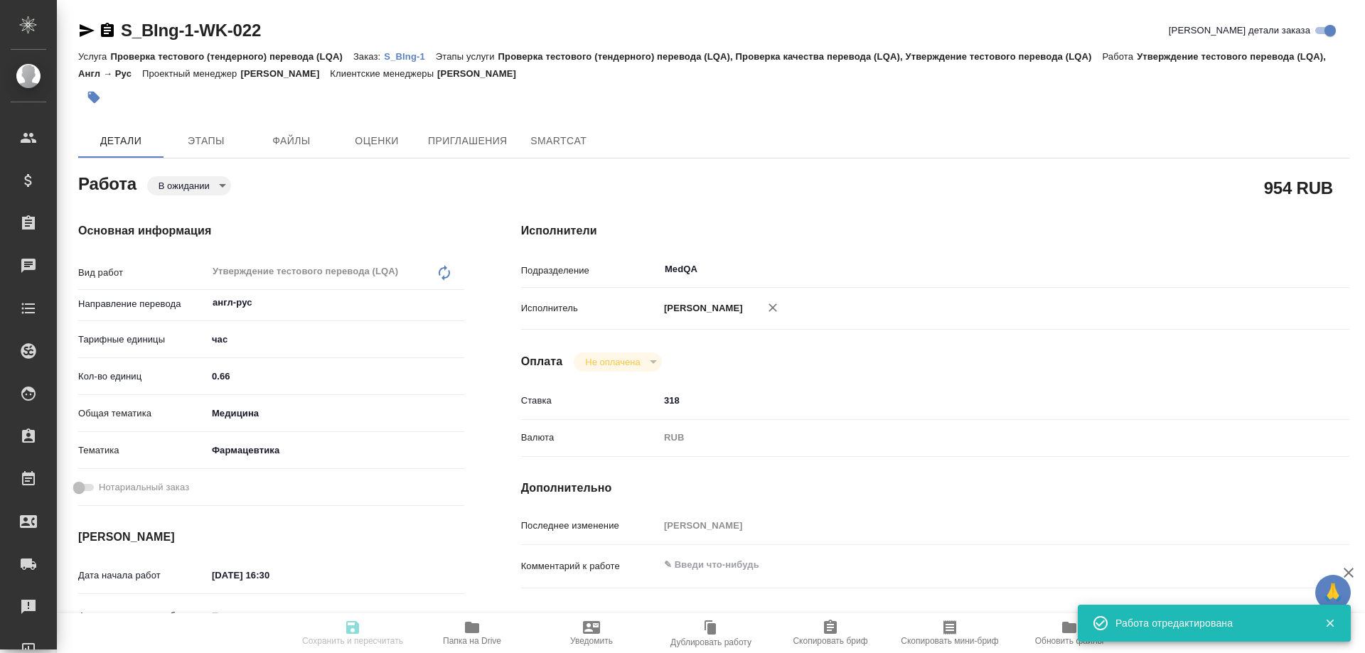
type input "29.09.2025 10:00"
type input "MedQA"
type input "notPayed"
type input "318"
type input "RUB"
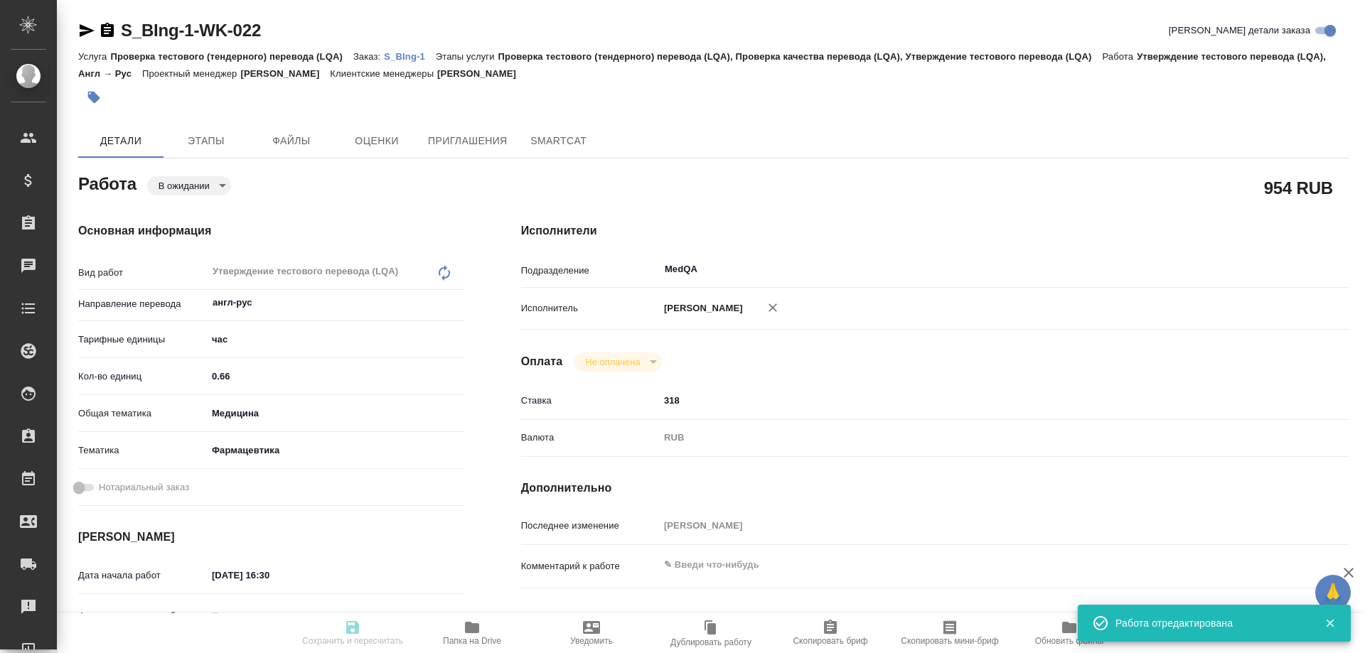
type input "[PERSON_NAME]"
type textarea "x"
type textarea "/Clients/Берингер Ингельхайм/Orders/S_BIng-1/LQA/S_BIng-1-WK-022"
type textarea "x"
type input "S_BIng-1"
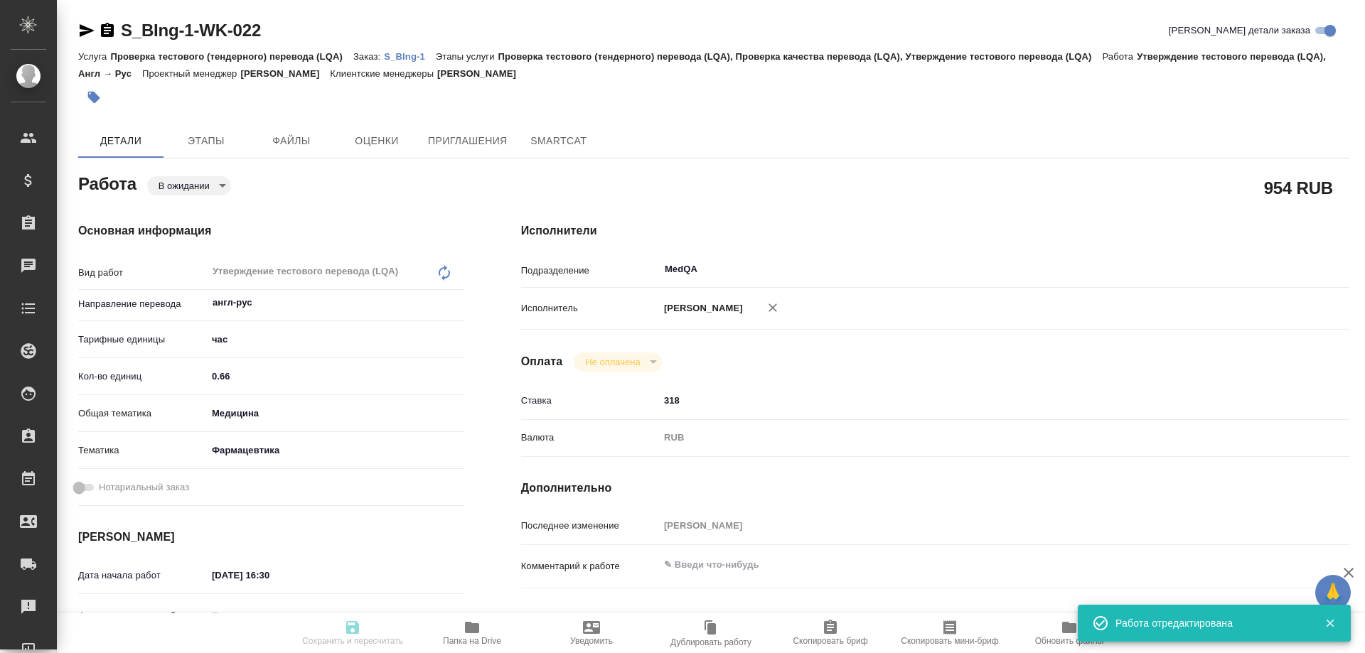
type input "Проверка тестового (тендерного) перевода (LQA)"
type input "Проверка тестового (тендерного) перевода (LQA), Проверка качества перевода (LQA…"
type input "Никифорова Валерия"
type input "Заборова Александра"
type input "/Clients/Берингер Ингельхайм/Orders/S_BIng-1"
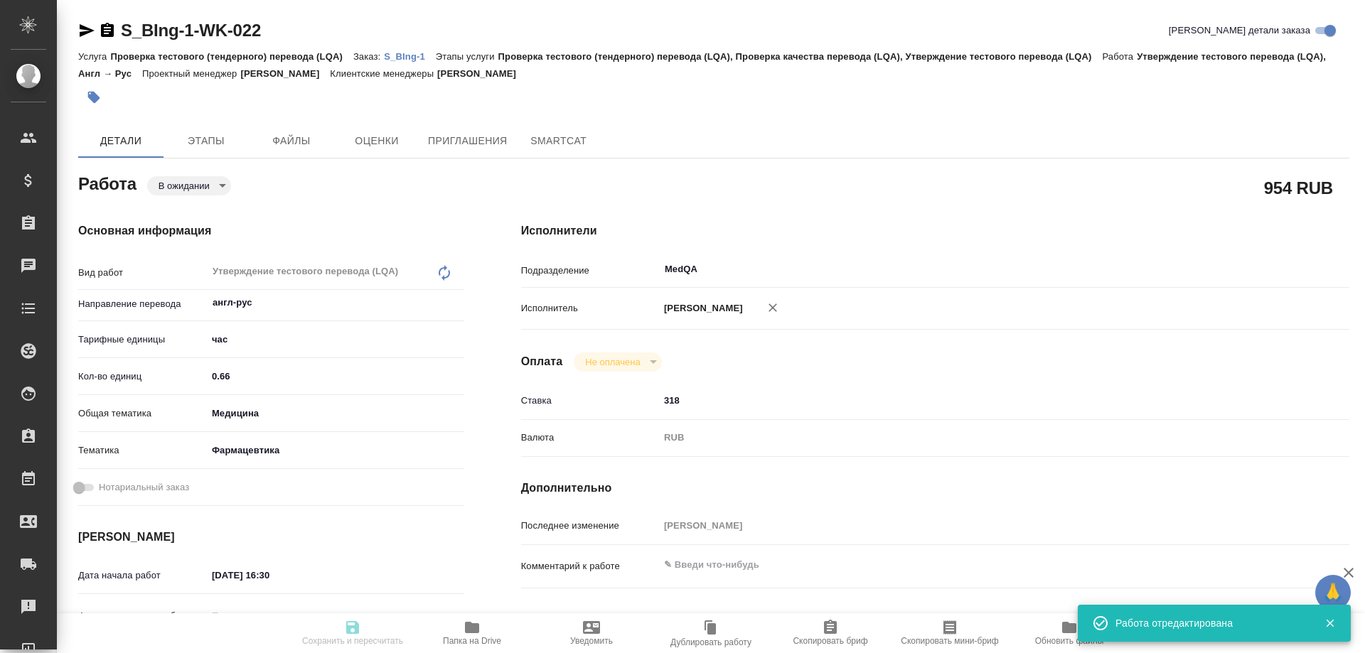
type textarea "x"
type textarea "англ-рус, рус-англ тестовый для тендера"
type textarea "x"
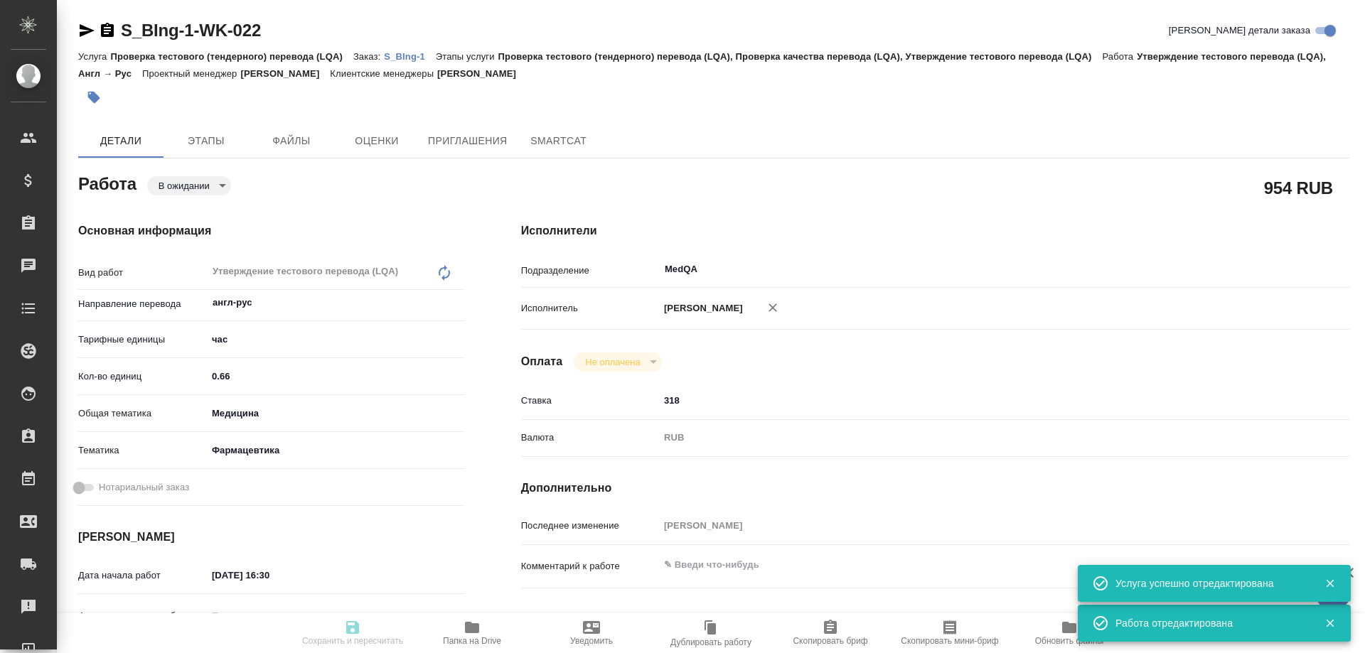
type textarea "x"
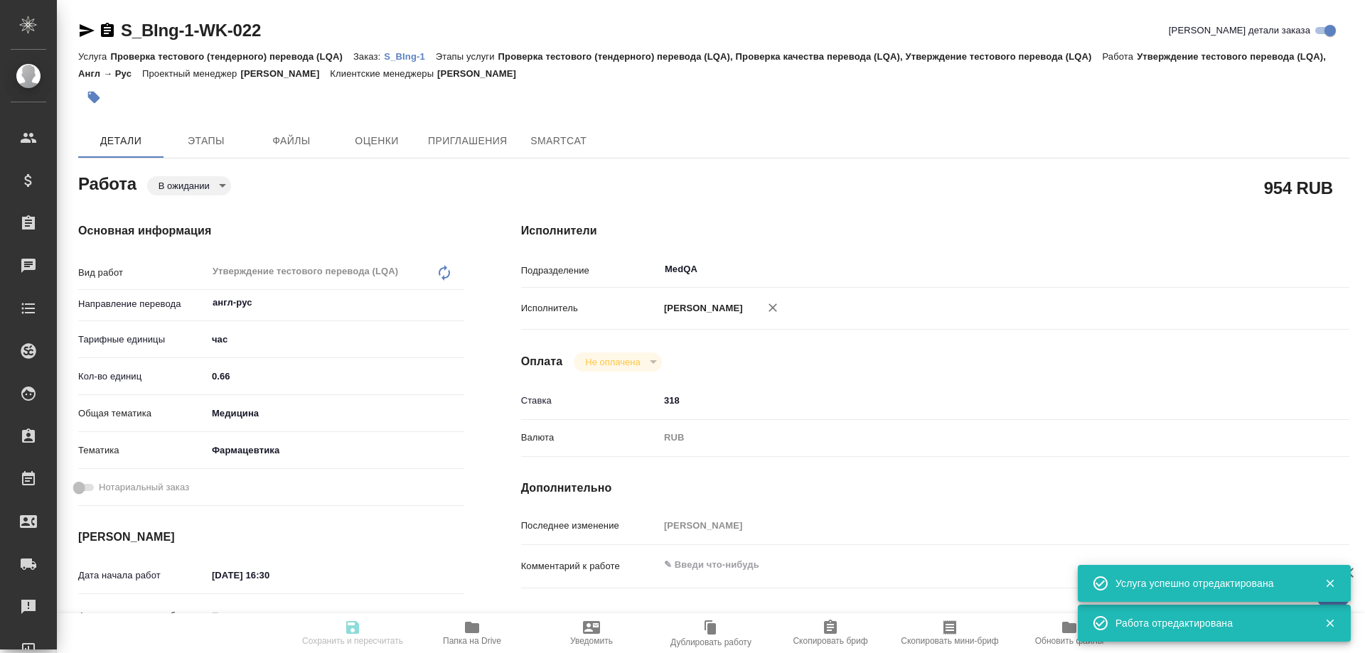
type textarea "x"
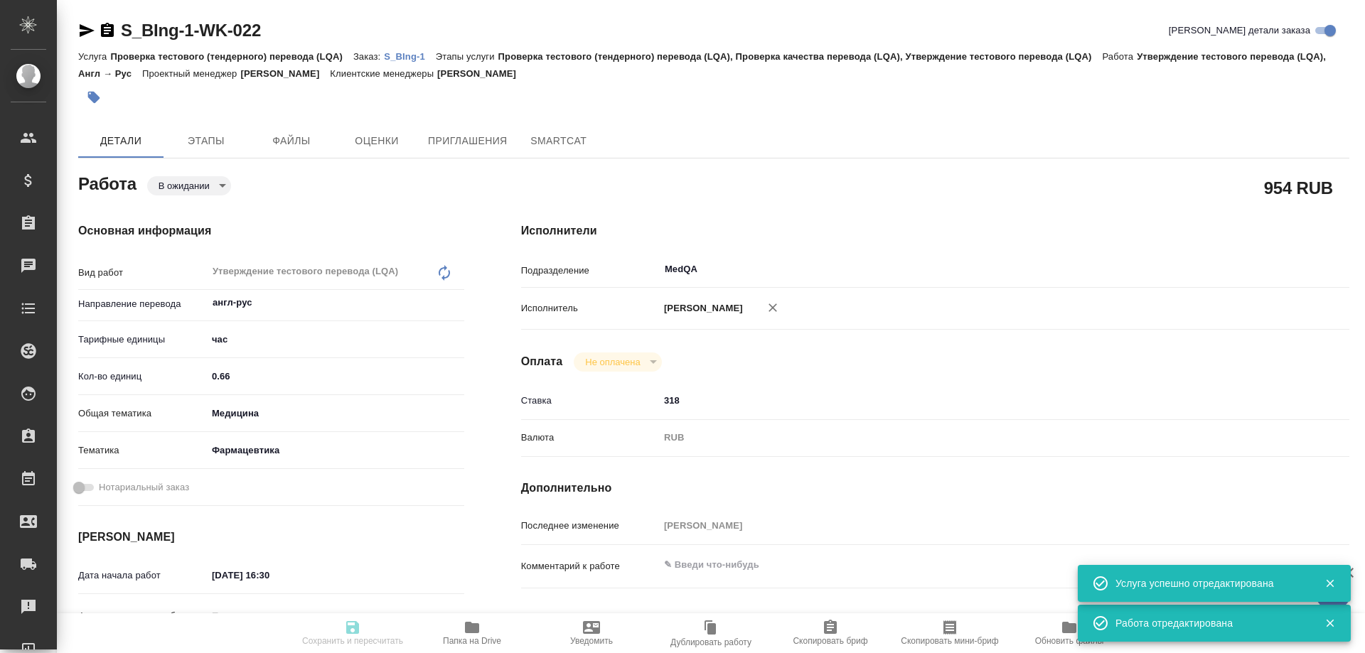
type textarea "x"
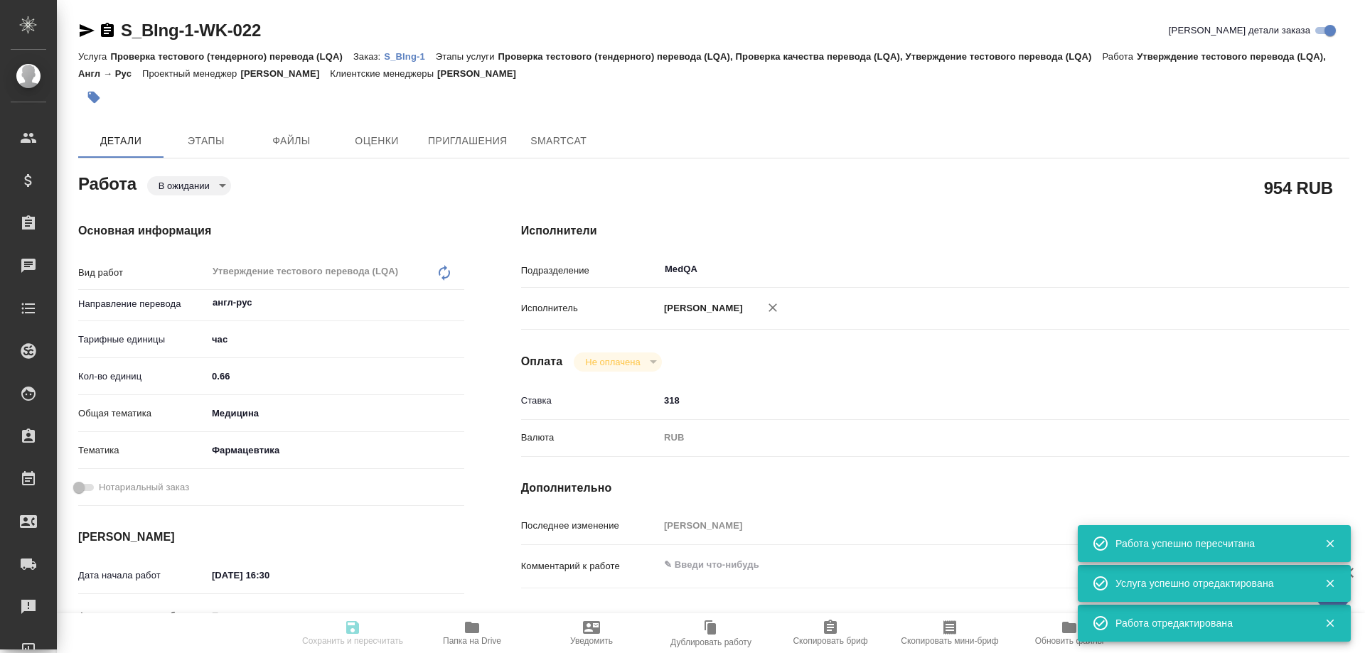
type input "pending"
type textarea "Утверждение тестового перевода (LQA)"
type textarea "x"
type input "англ-рус"
type input "5a8b1489cc6b4906c91bfd93"
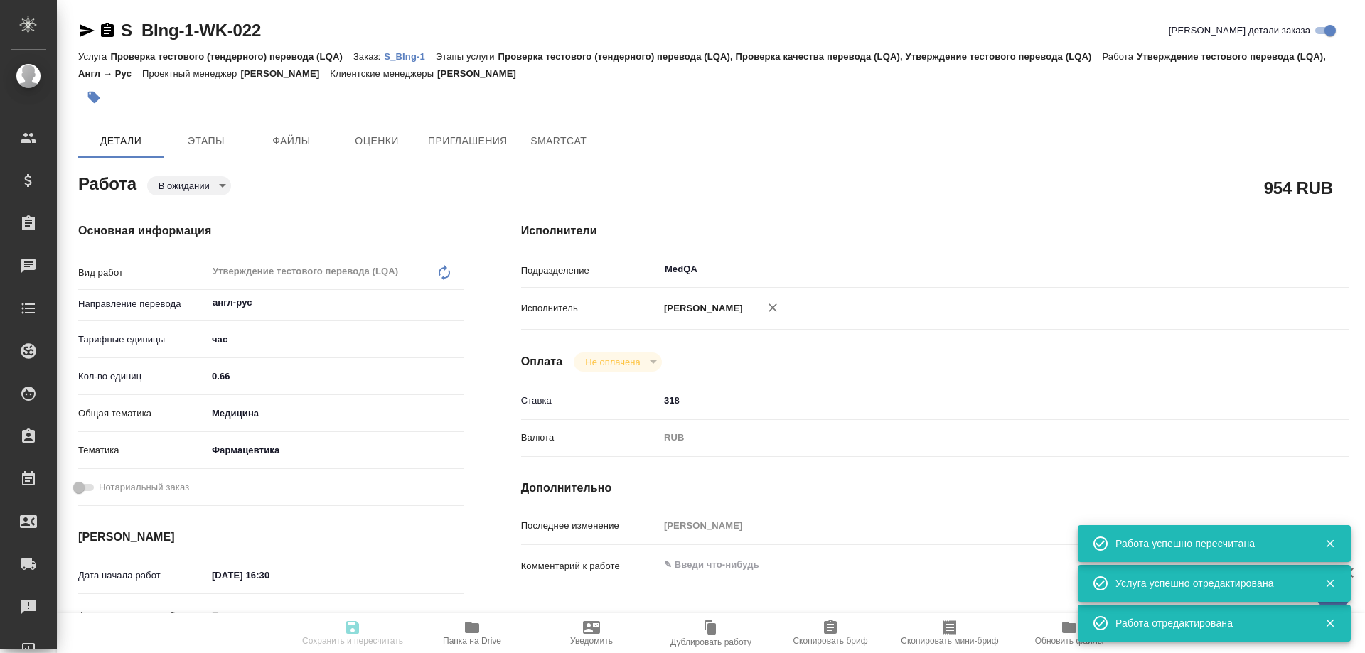
type input "0.66"
type input "med"
type input "6149832f2b7be24903fd7a82"
type input "25.09.2025 16:30"
type input "26.09.2025 13:00"
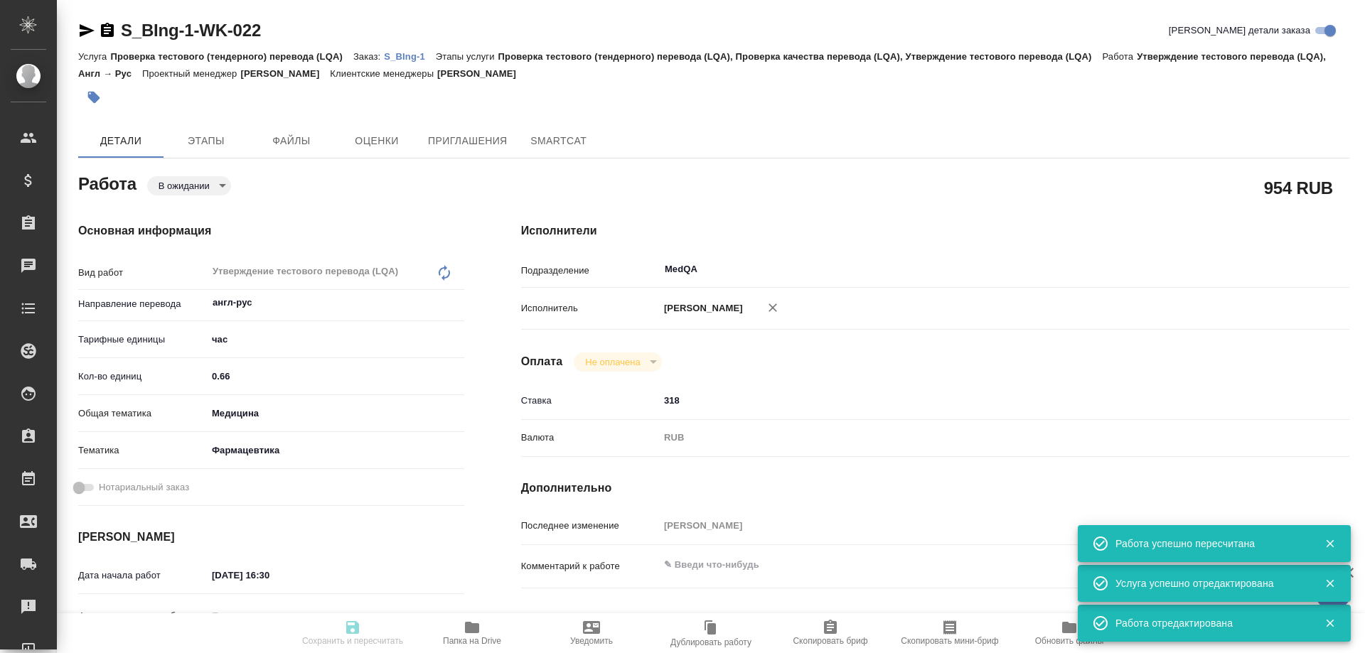
type input "29.09.2025 10:00"
type input "MedQA"
type input "notPayed"
type input "318"
type input "RUB"
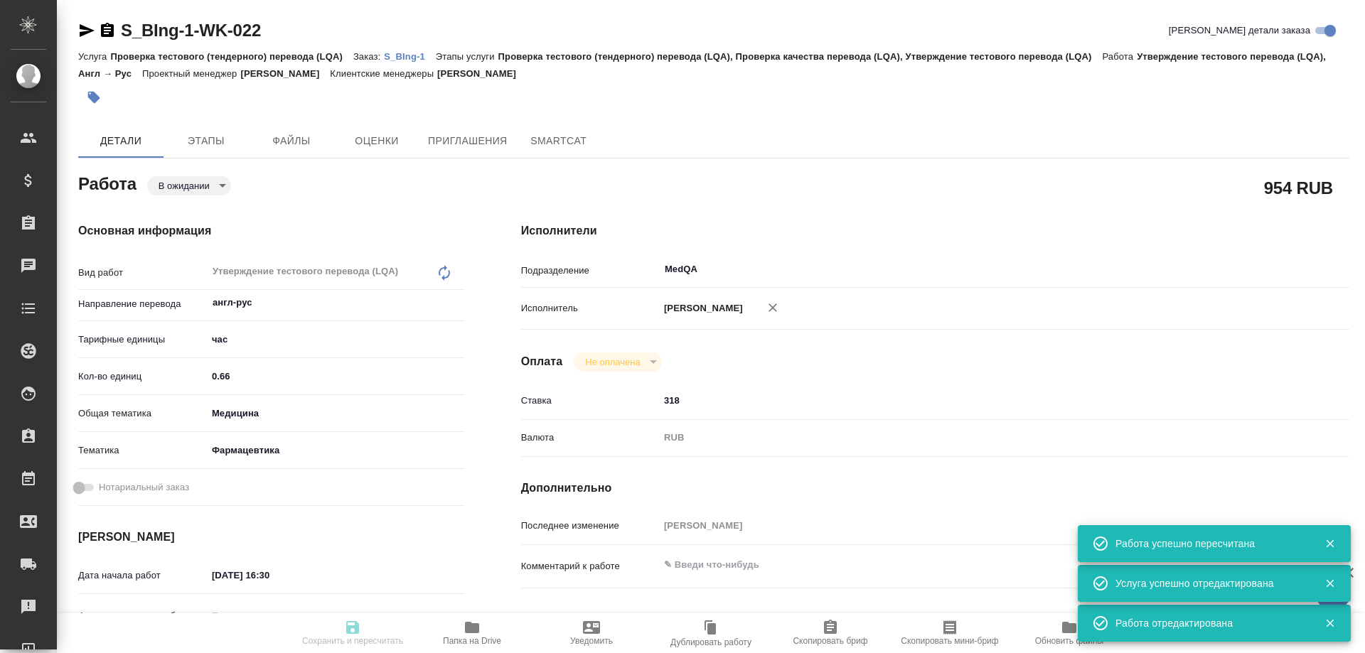
type input "[PERSON_NAME]"
type textarea "x"
type textarea "/Clients/Берингер Ингельхайм/Orders/S_BIng-1/LQA/S_BIng-1-WK-022"
type textarea "x"
type input "S_BIng-1"
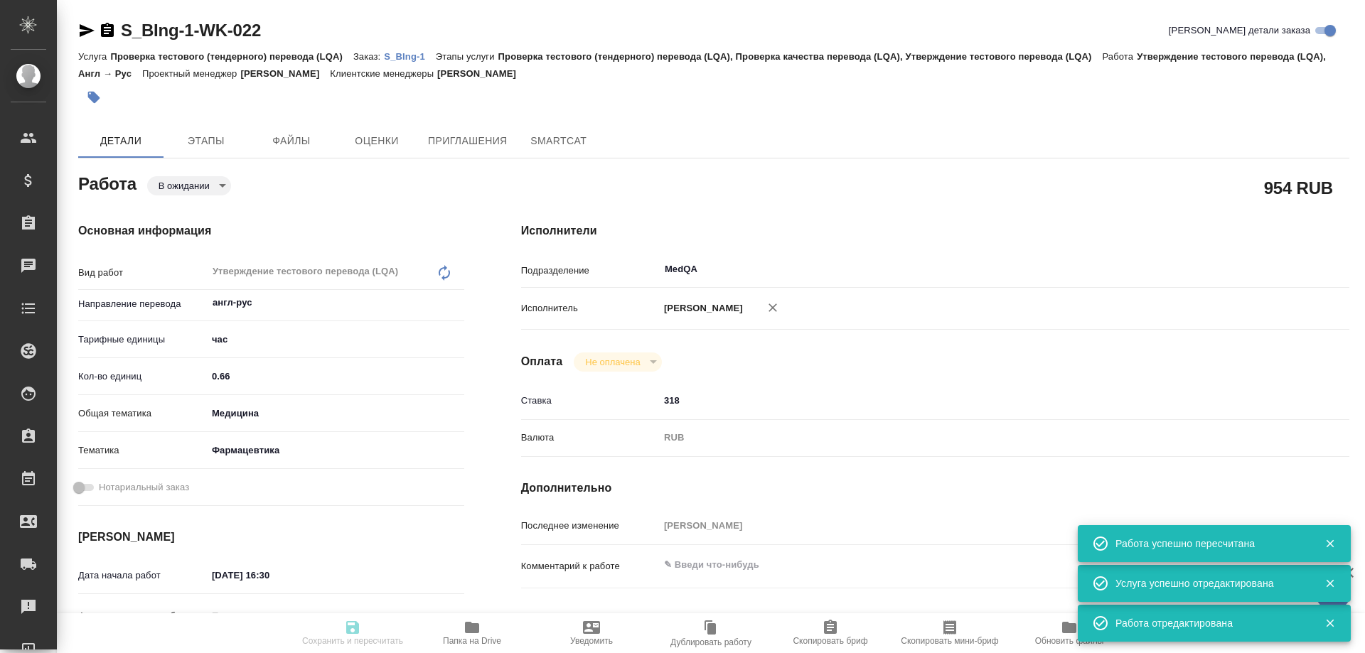
type input "Проверка тестового (тендерного) перевода (LQA)"
type input "Проверка тестового (тендерного) перевода (LQA), Проверка качества перевода (LQA…"
type input "Никифорова Валерия"
type input "Заборова Александра"
type input "/Clients/Берингер Ингельхайм/Orders/S_BIng-1"
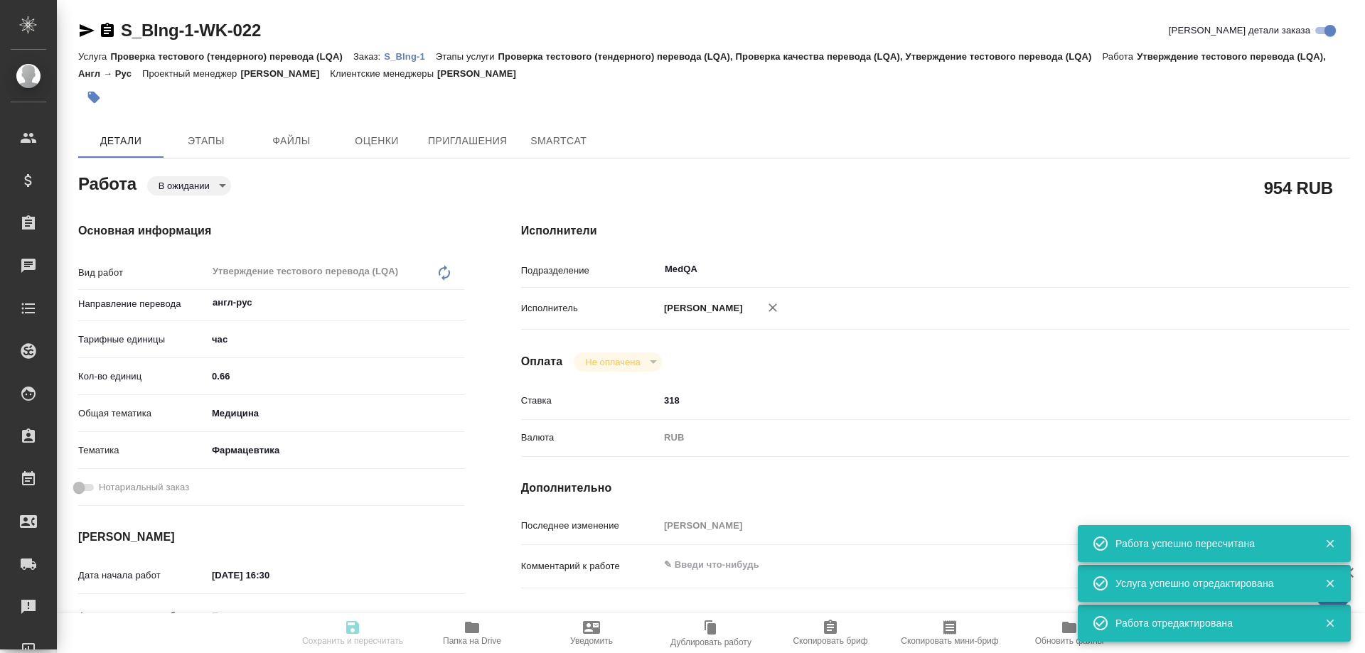
type textarea "x"
type textarea "англ-рус, рус-англ тестовый для тендера"
type textarea "x"
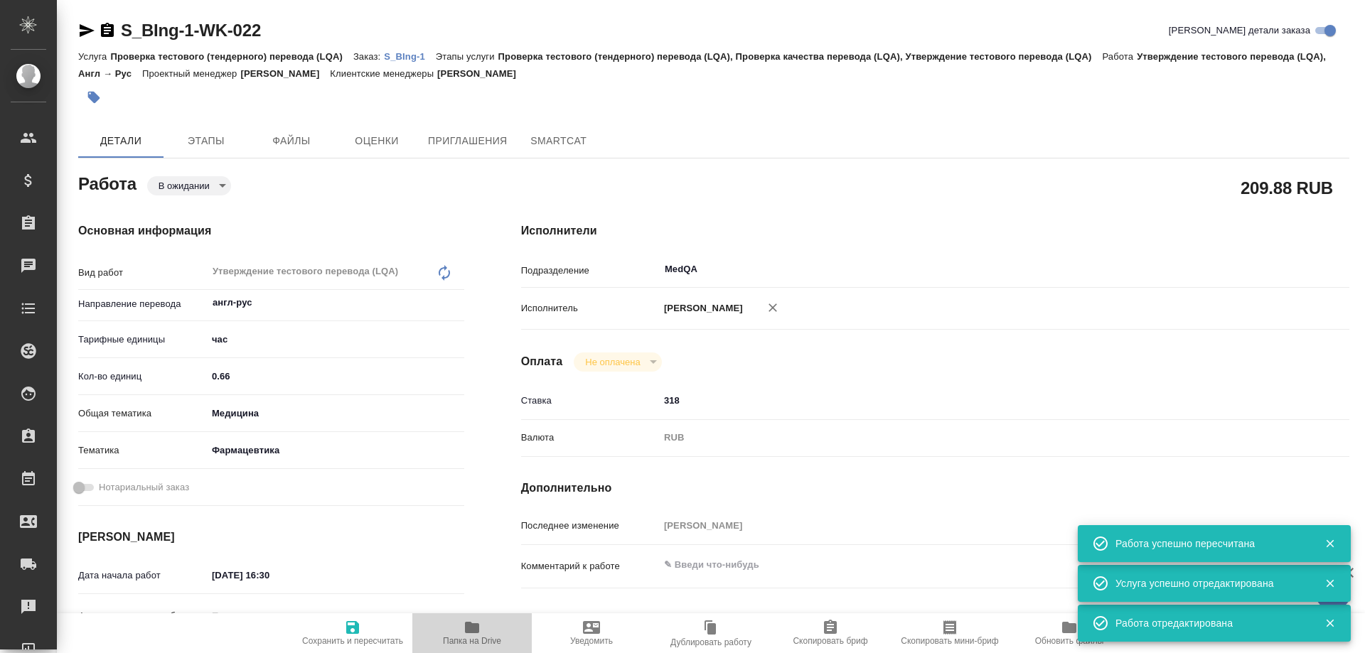
type textarea "x"
click at [461, 634] on span "Папка на Drive" at bounding box center [472, 632] width 102 height 27
type textarea "x"
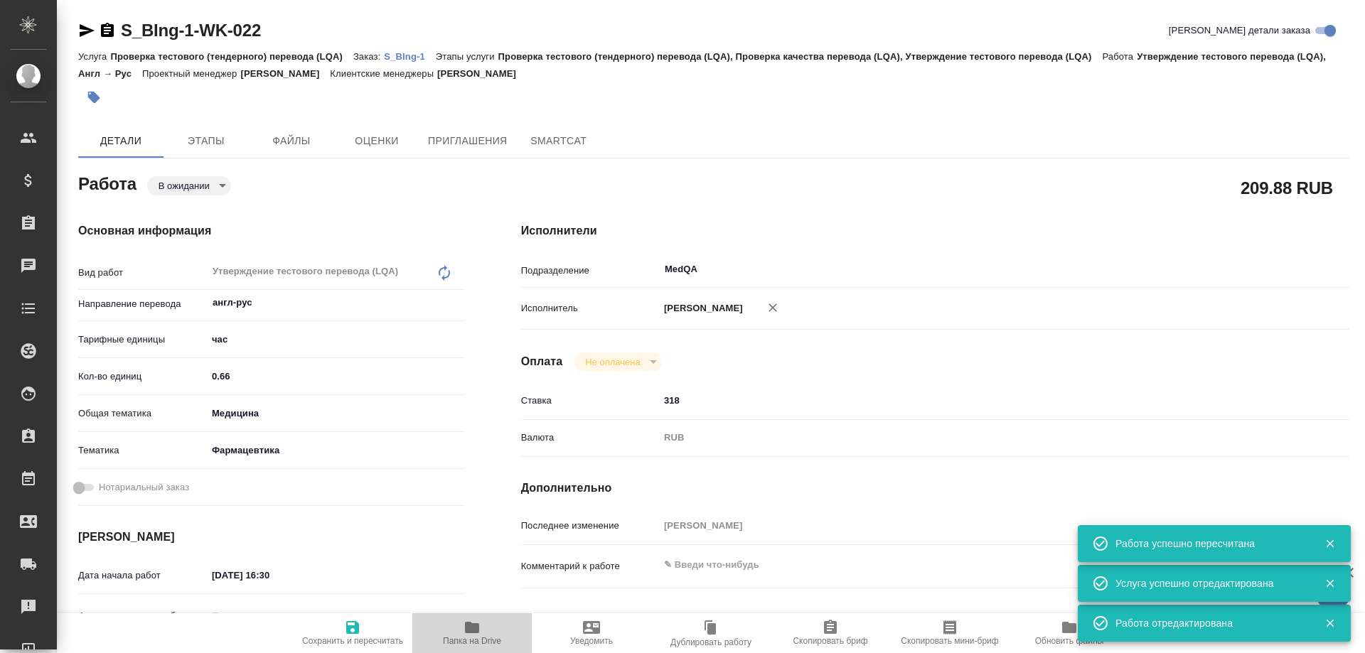
type textarea "x"
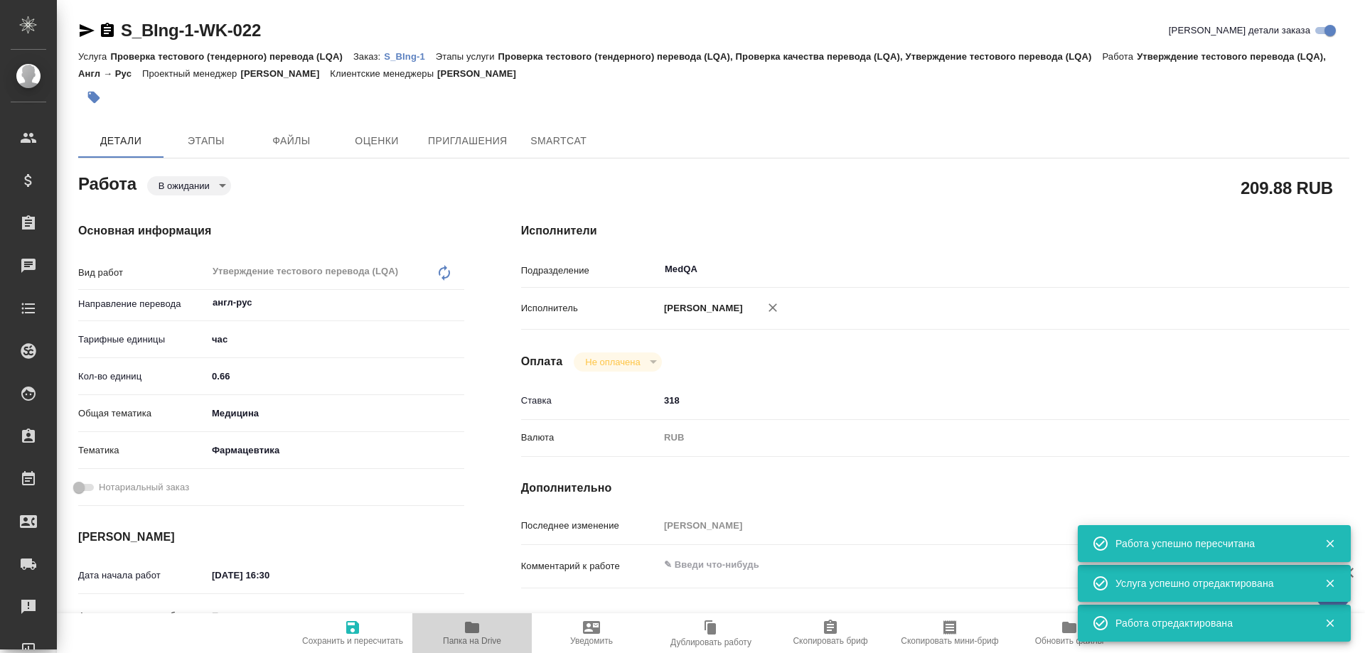
type textarea "x"
click at [461, 634] on span "Папка на Drive" at bounding box center [472, 632] width 102 height 27
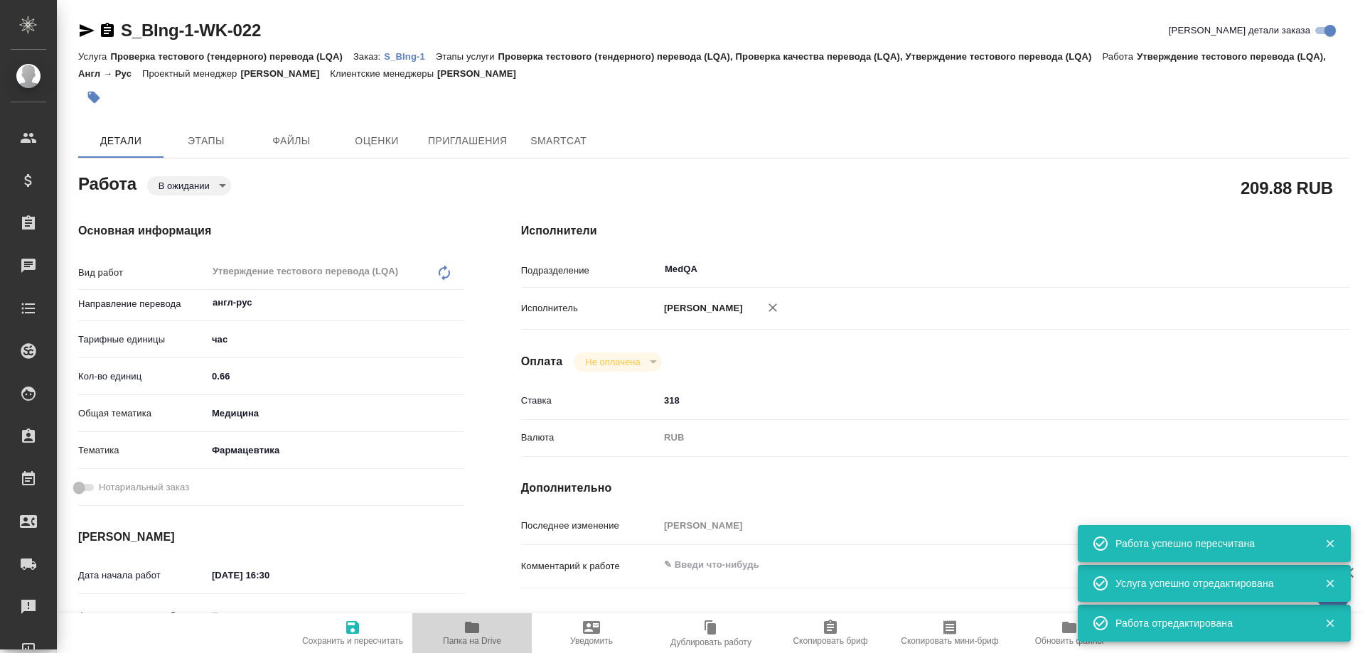
type textarea "x"
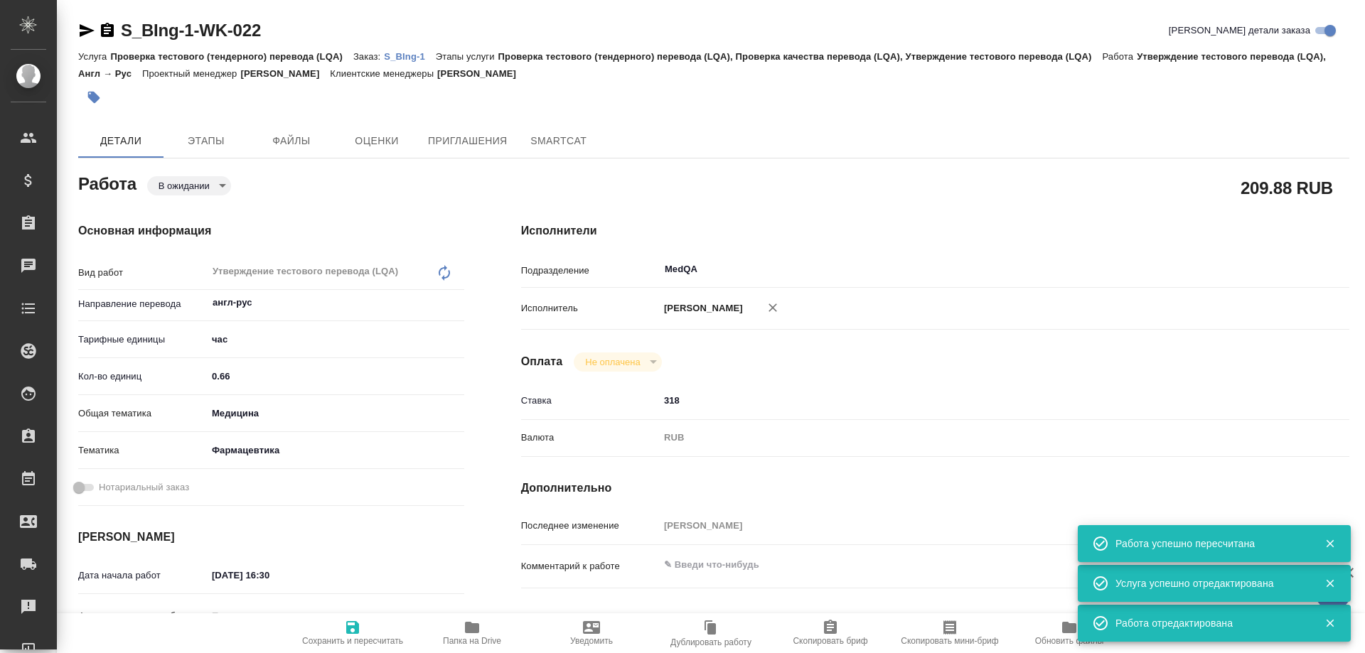
type textarea "x"
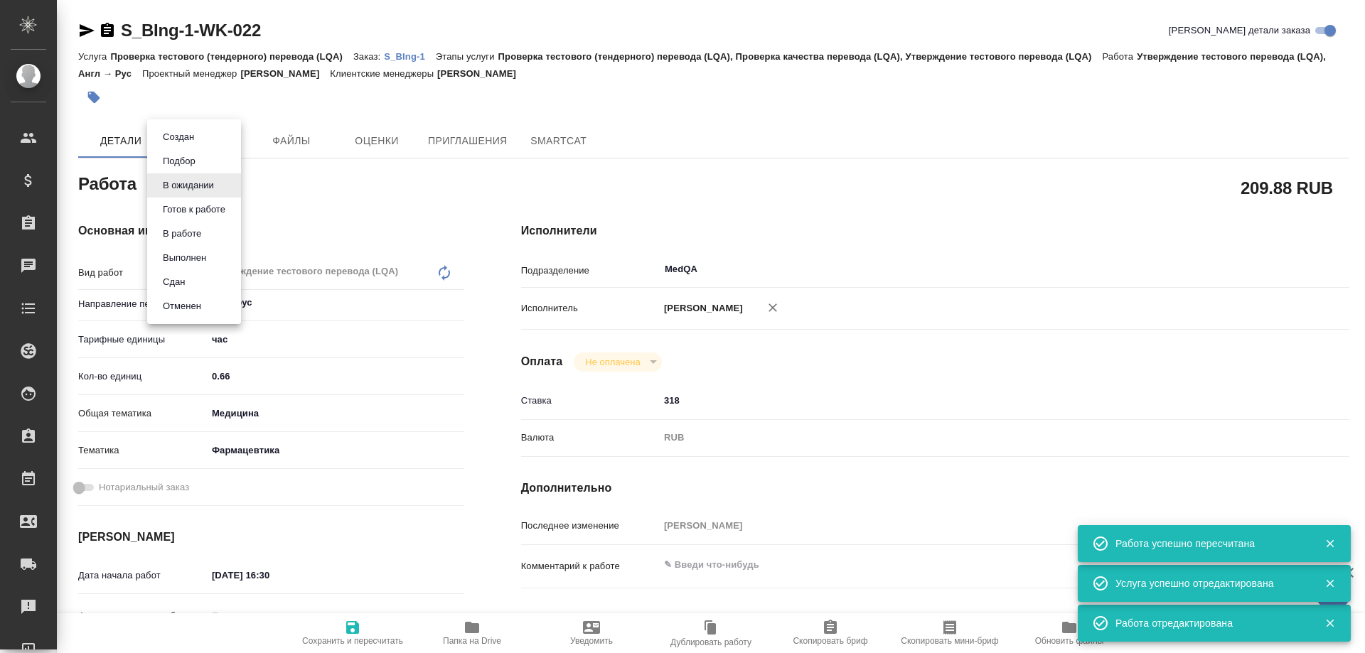
click at [217, 182] on body "🙏 .cls-1 fill:#fff; AWATERA Solovyova Elena Клиенты Спецификации Заказы 0 Чаты …" at bounding box center [682, 326] width 1365 height 653
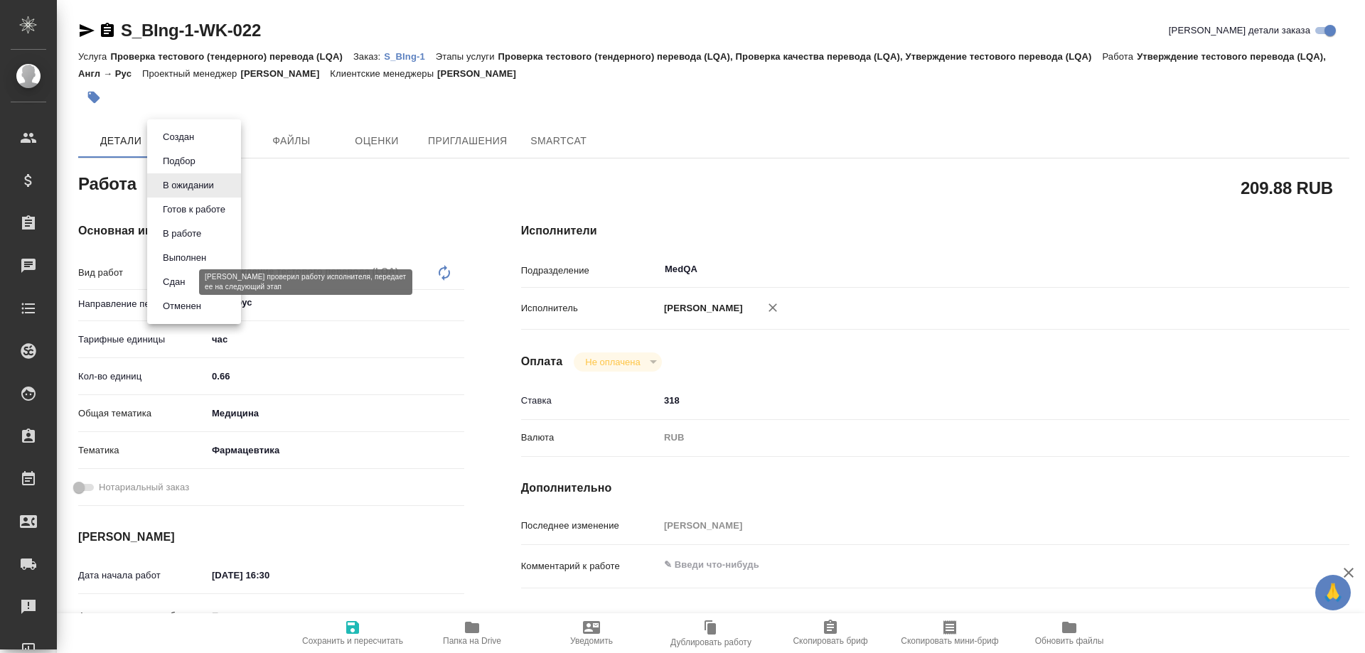
click at [183, 279] on button "Сдан" at bounding box center [174, 282] width 31 height 16
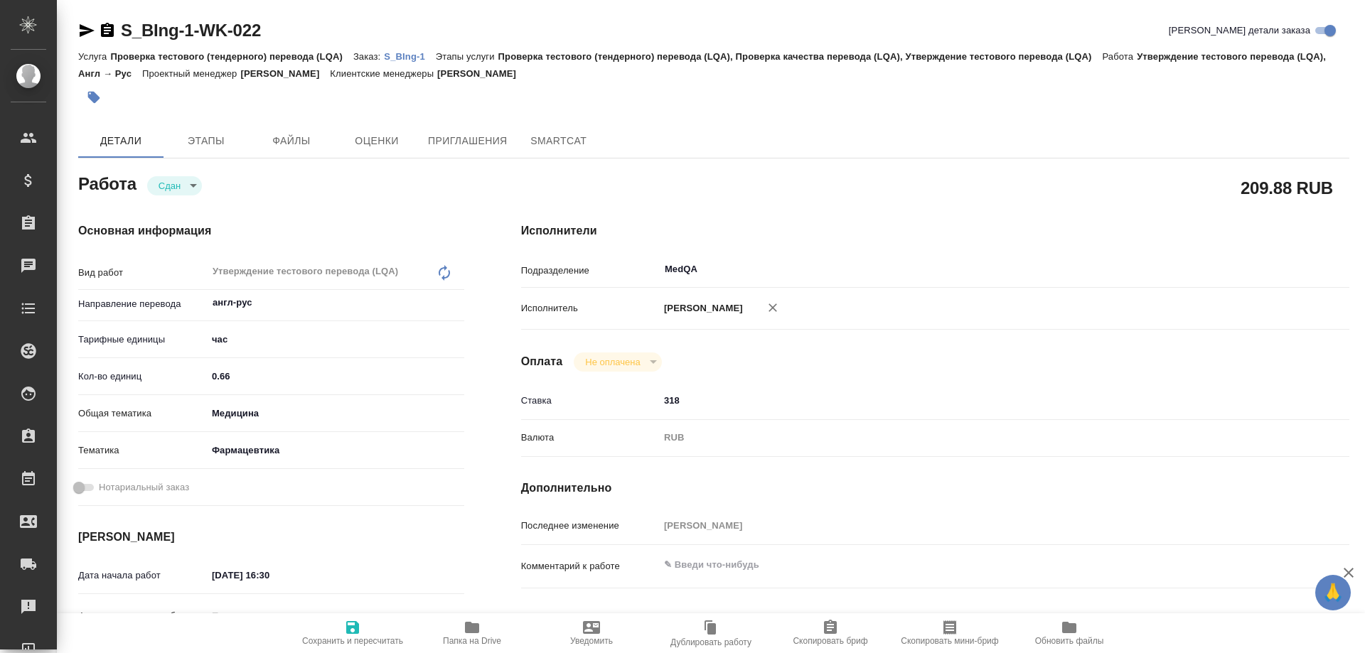
type textarea "x"
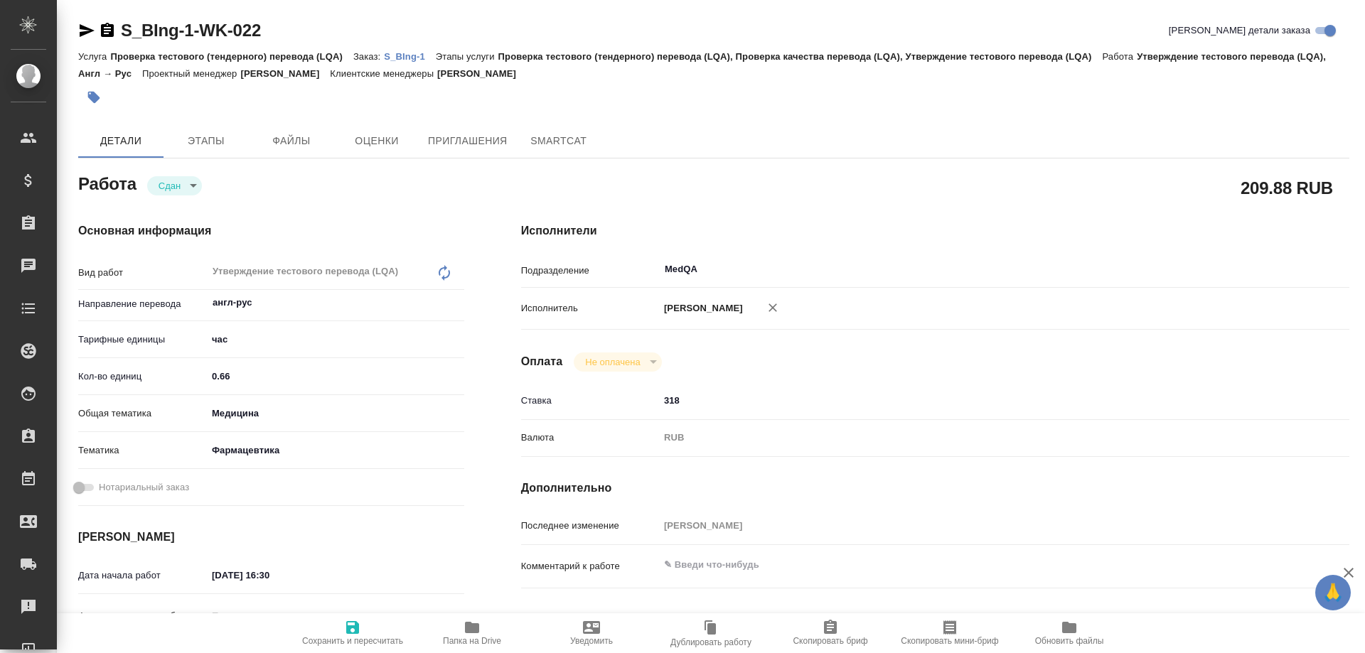
type textarea "x"
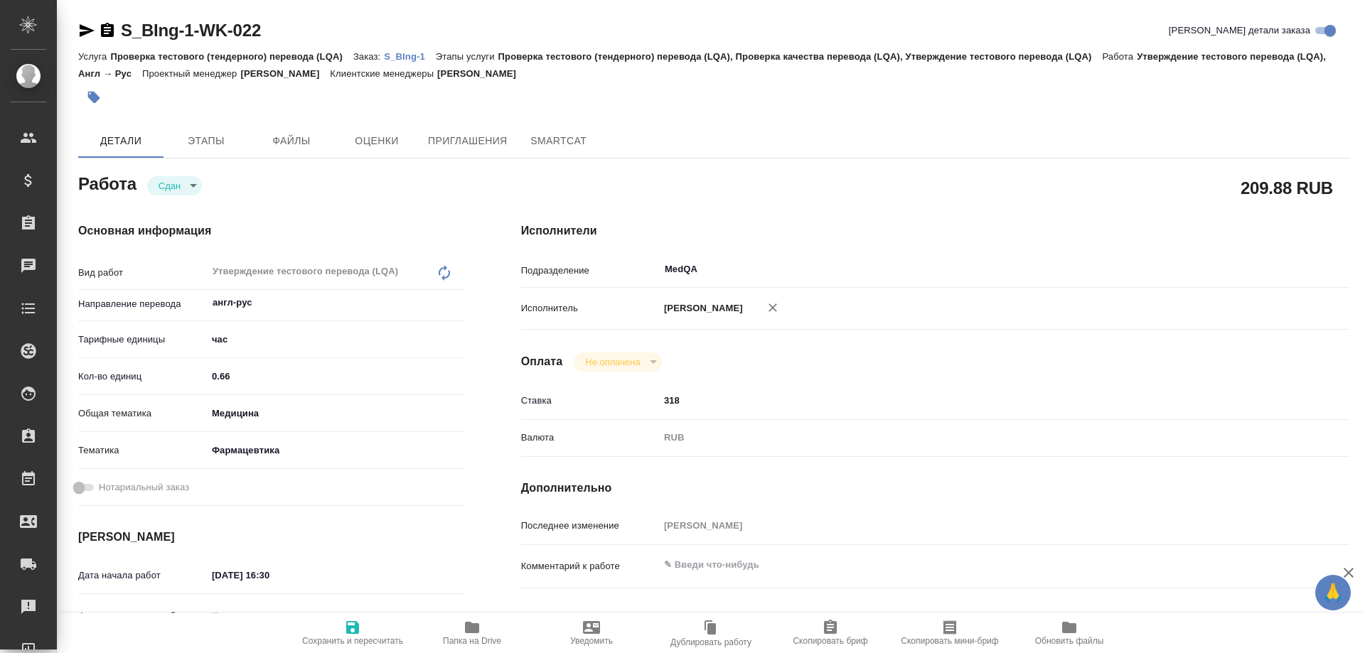
type textarea "x"
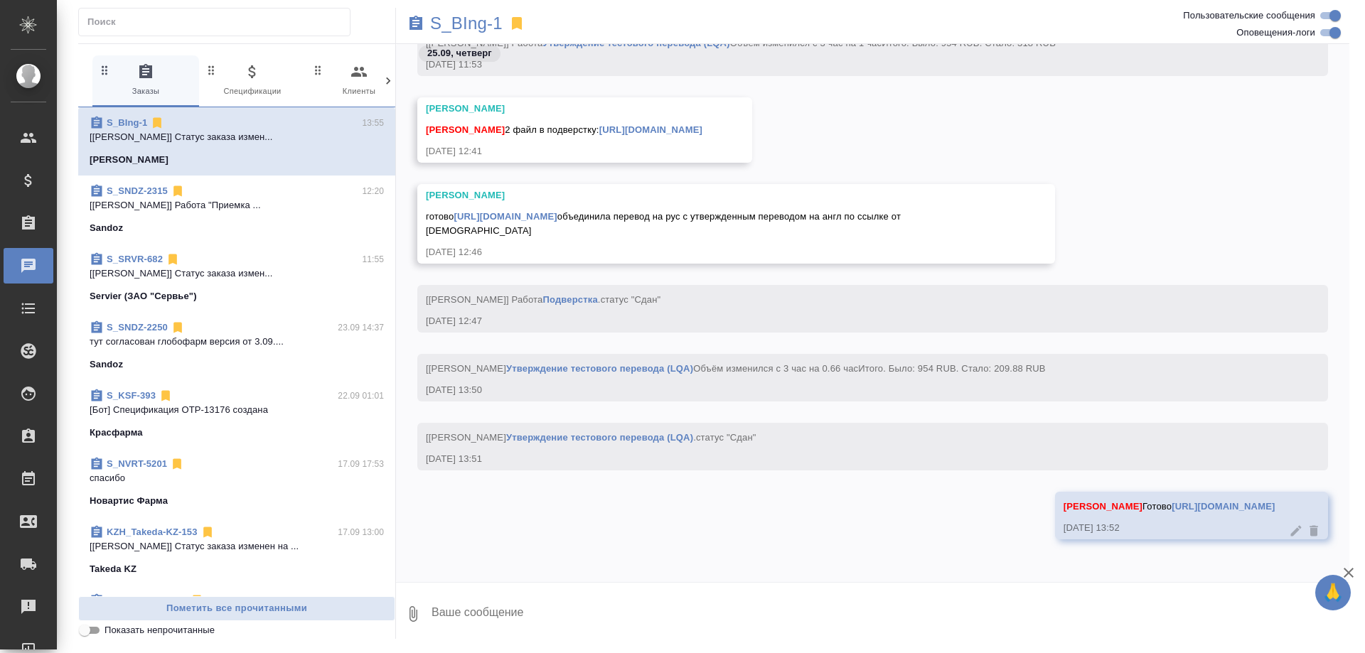
scroll to position [10107, 0]
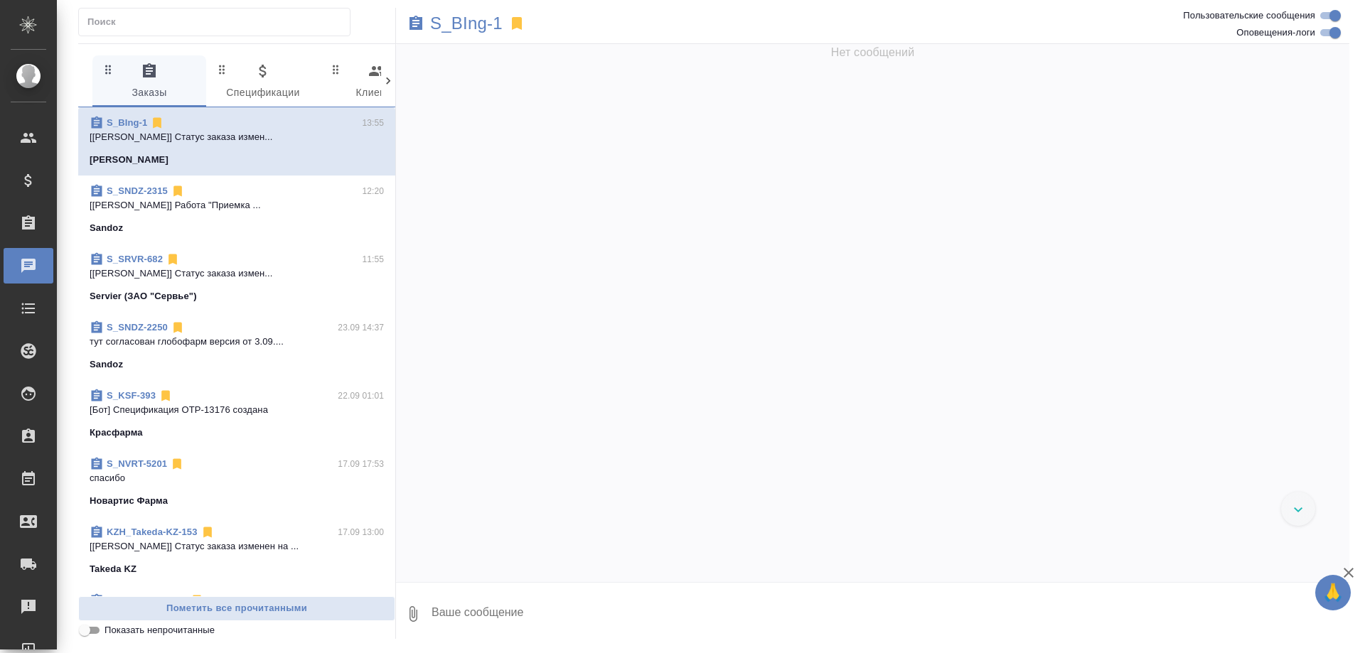
scroll to position [10228, 0]
